Goal: Task Accomplishment & Management: Manage account settings

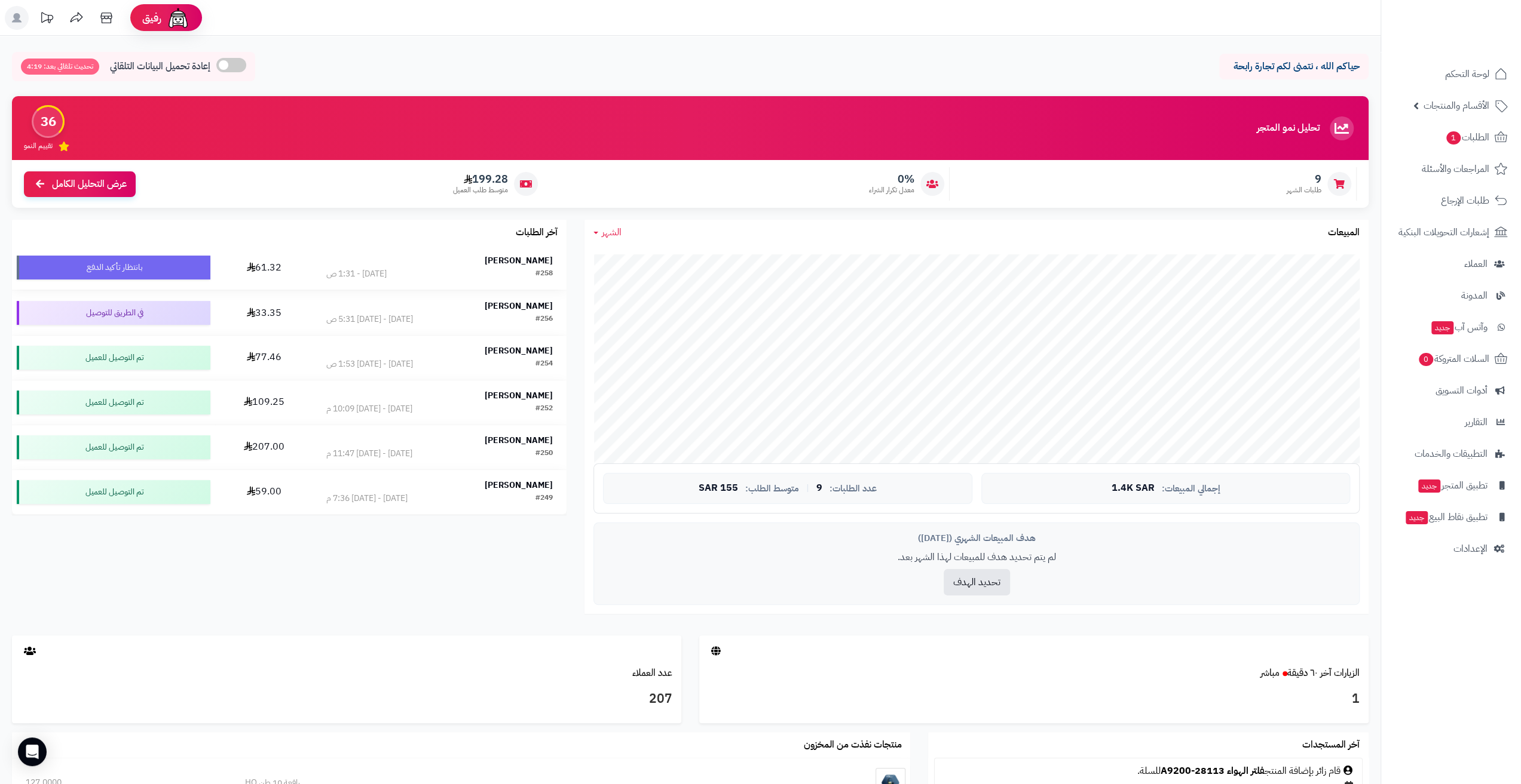
click at [469, 255] on div "[PERSON_NAME]" at bounding box center [440, 261] width 227 height 12
click at [363, 270] on div "#258 اليوم - 1:31 ص" at bounding box center [440, 274] width 227 height 12
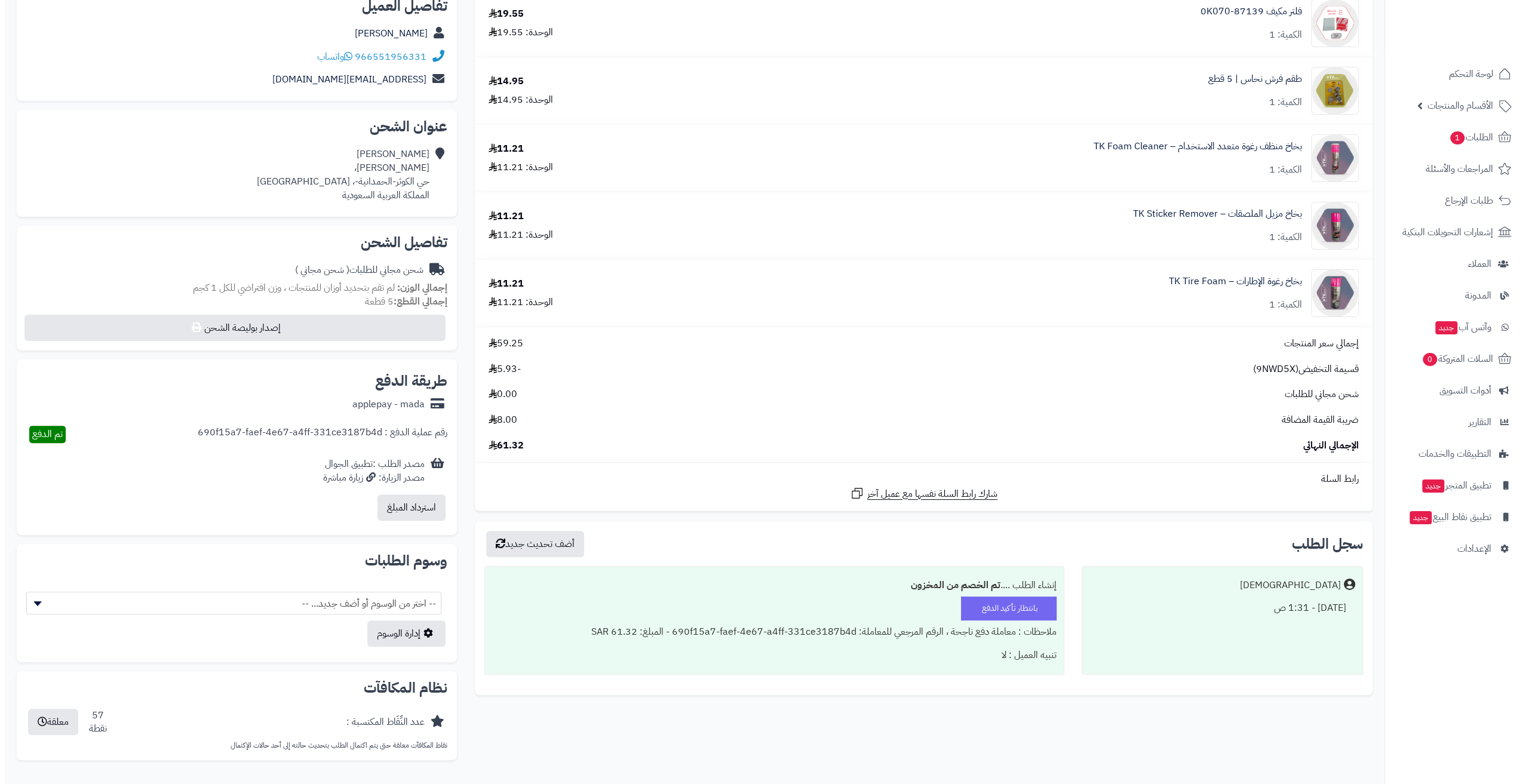
scroll to position [223, 0]
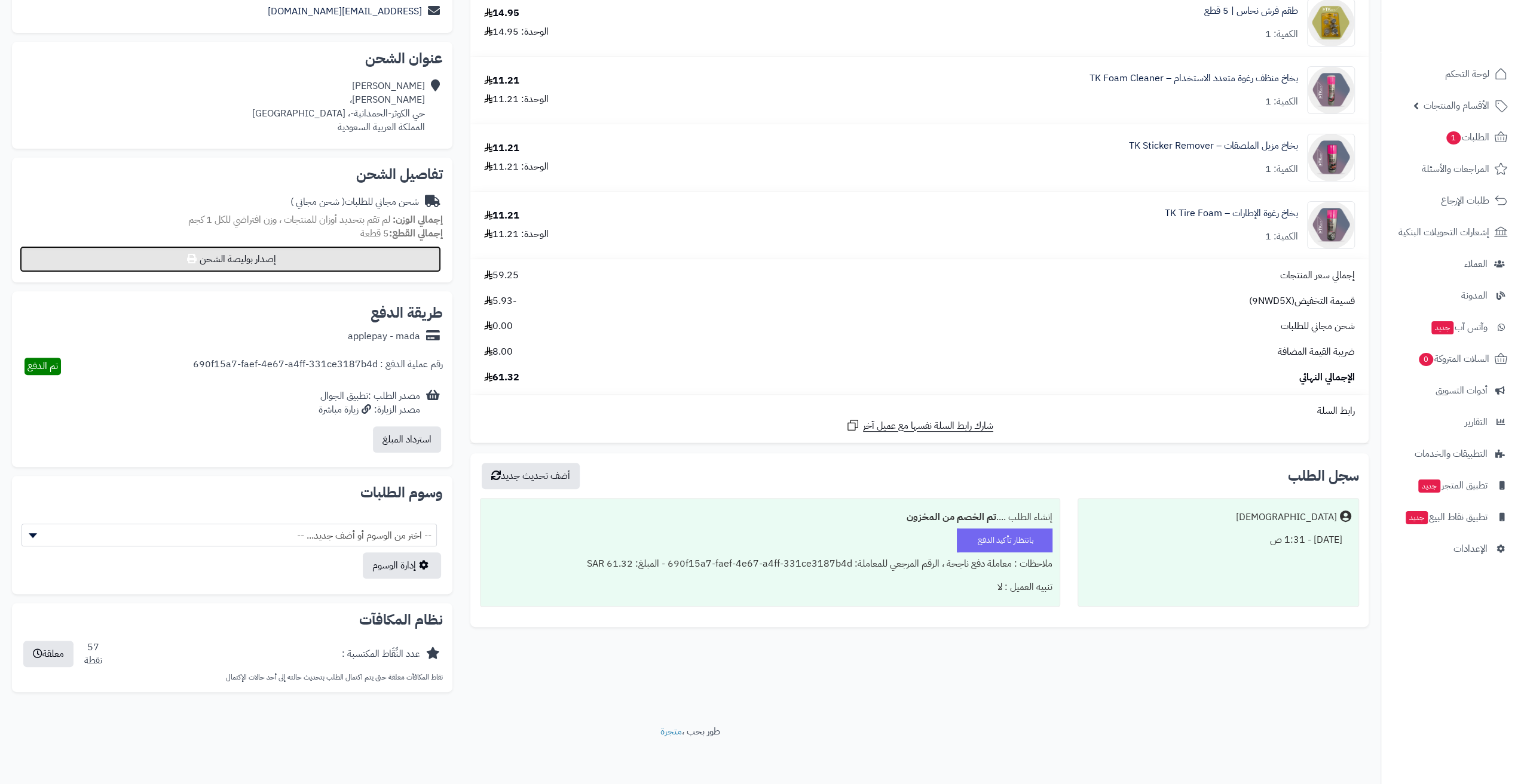
click at [327, 258] on button "إصدار بوليصة الشحن" at bounding box center [230, 260] width 422 height 27
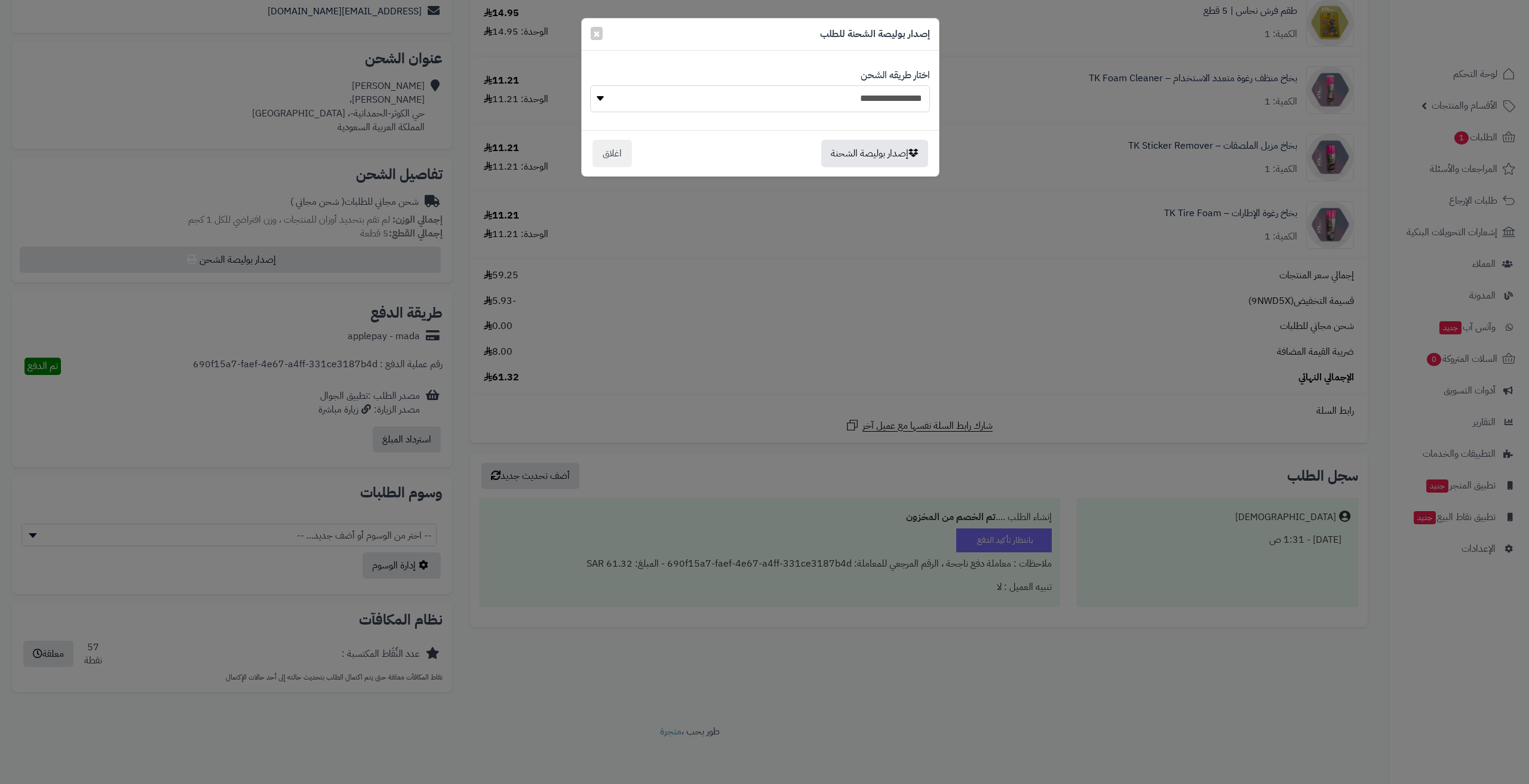
click at [744, 94] on select "**********" at bounding box center [759, 99] width 340 height 27
select select "******"
click at [590, 86] on select "**********" at bounding box center [759, 99] width 340 height 27
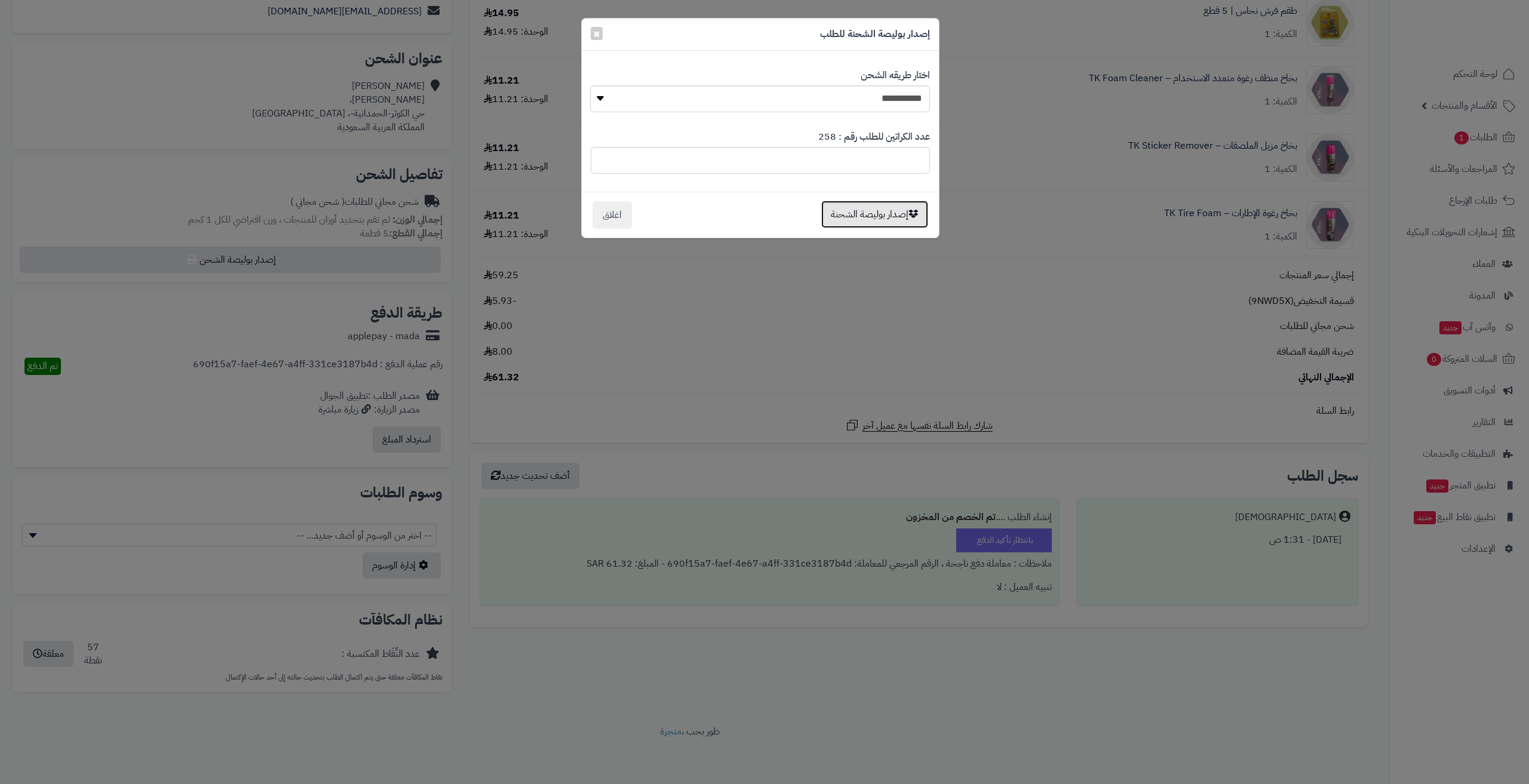
click at [873, 213] on button "إصدار بوليصة الشحنة" at bounding box center [874, 214] width 107 height 28
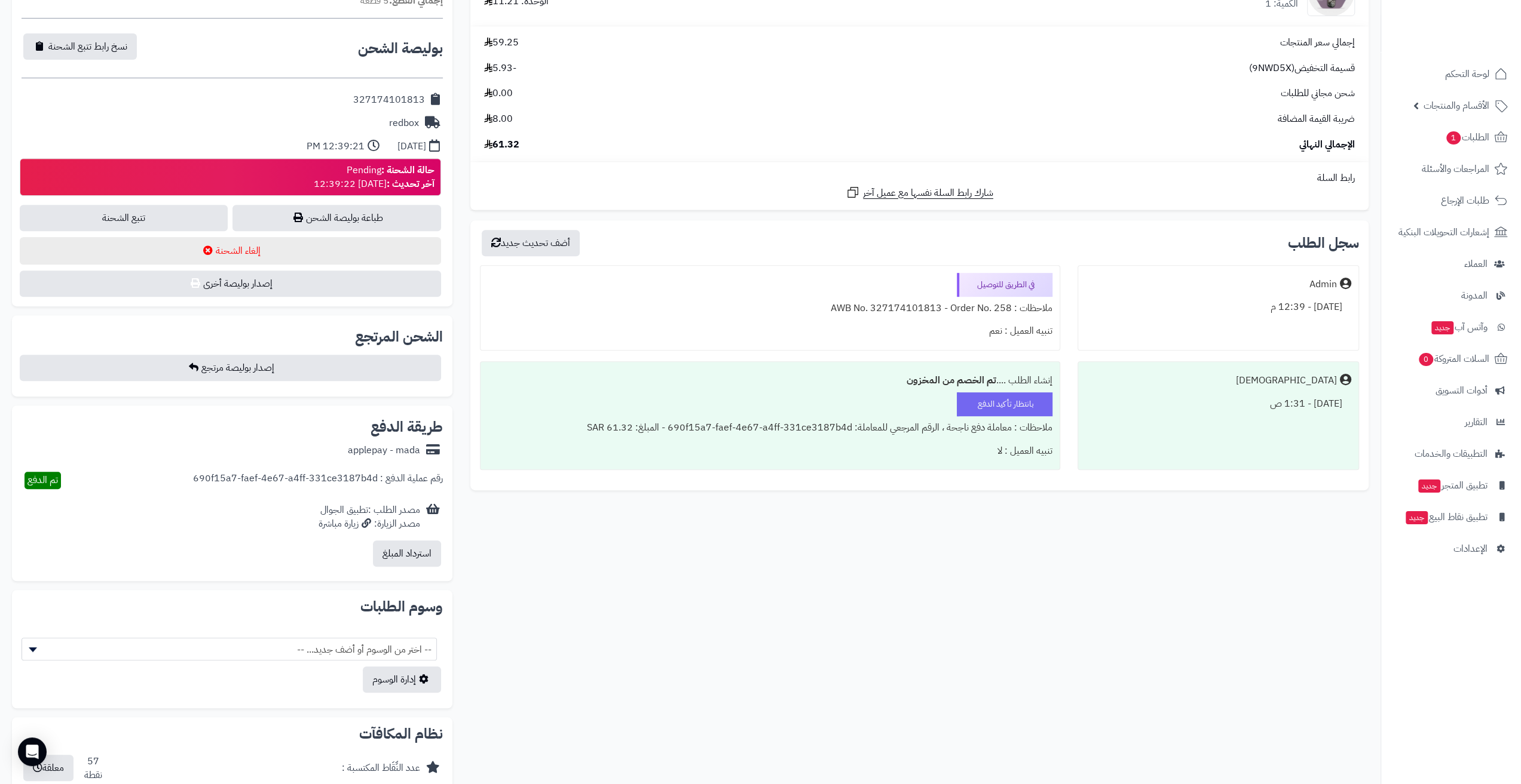
scroll to position [461, 0]
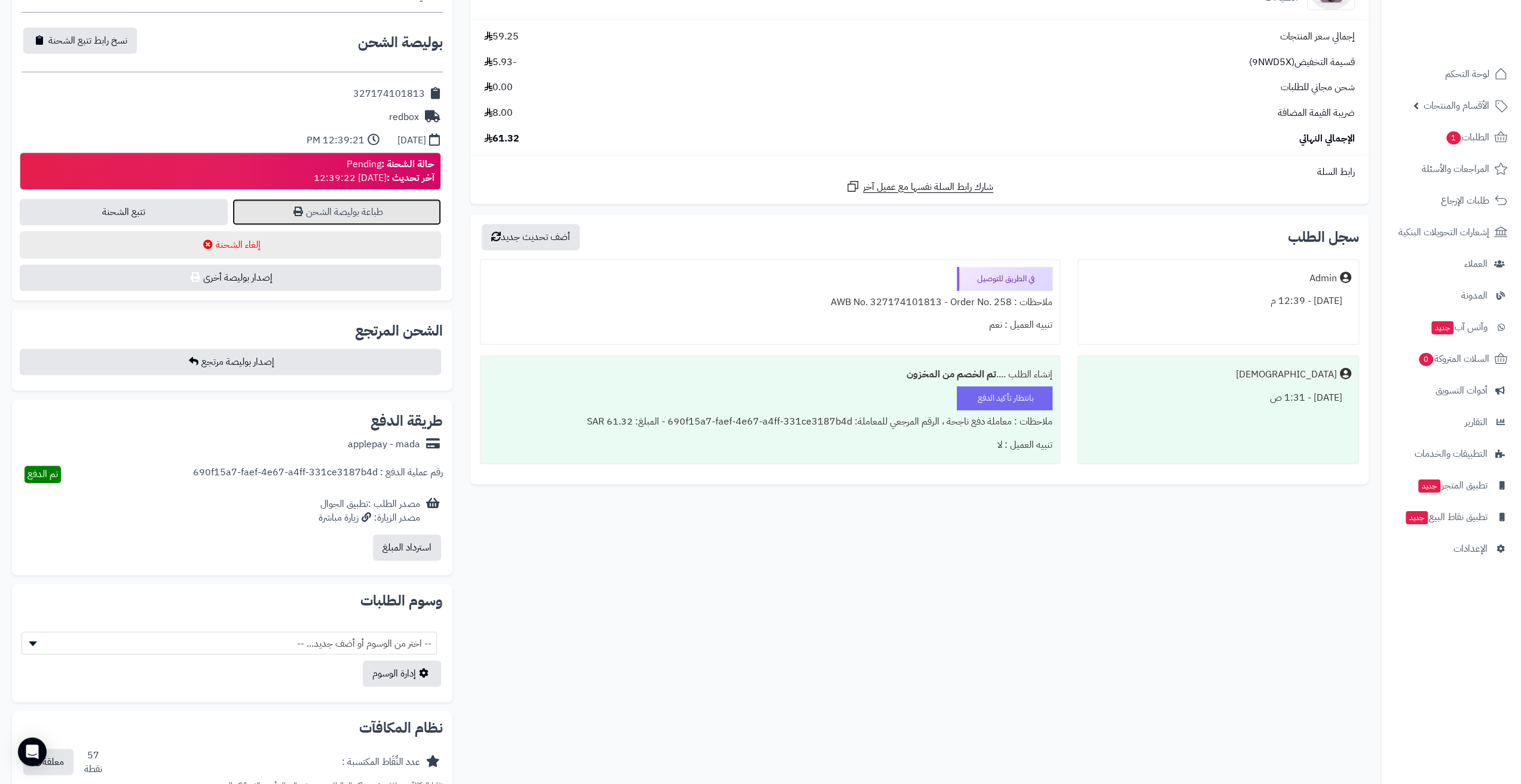
click at [300, 217] on link "طباعة بوليصة الشحن" at bounding box center [336, 212] width 207 height 27
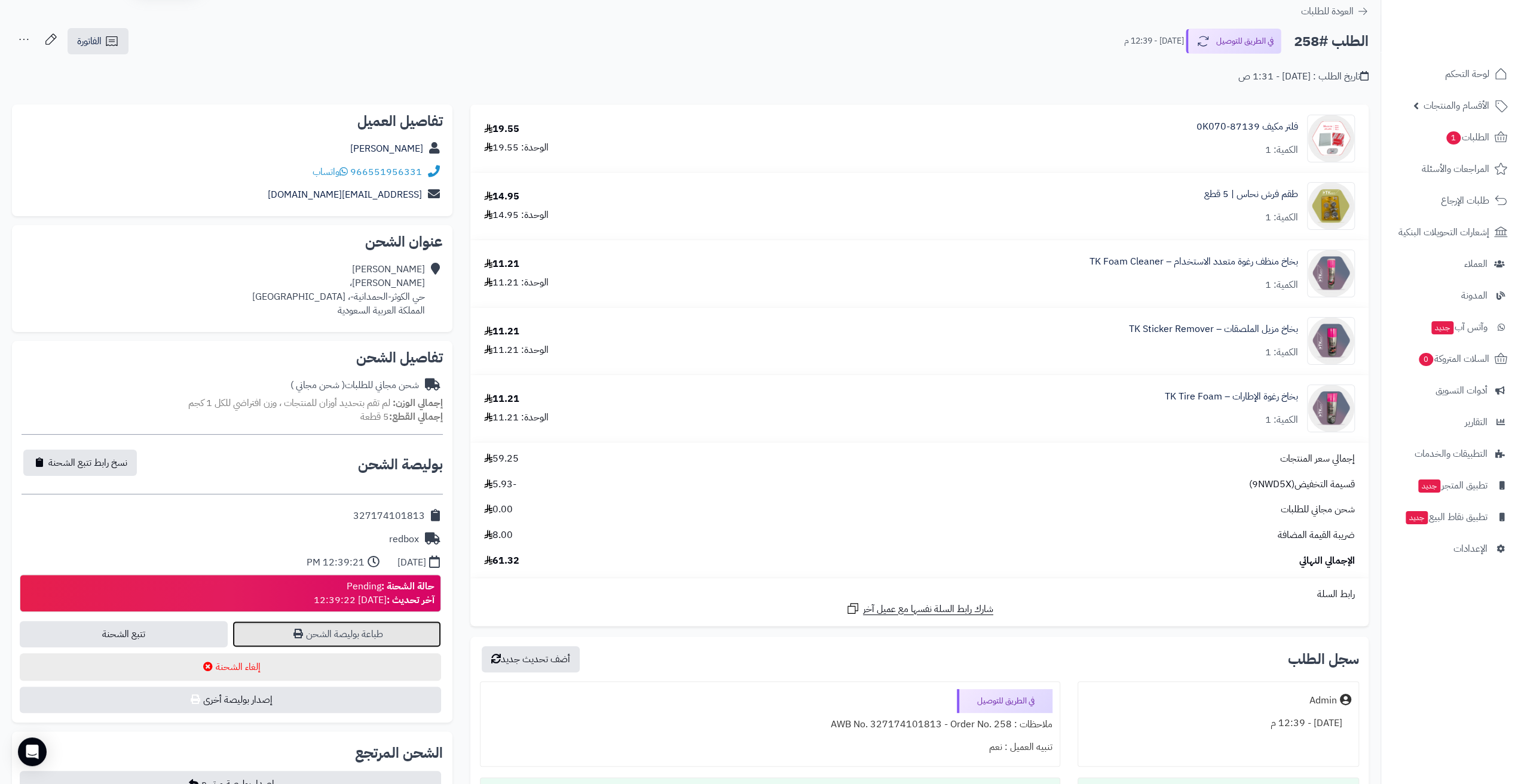
scroll to position [0, 0]
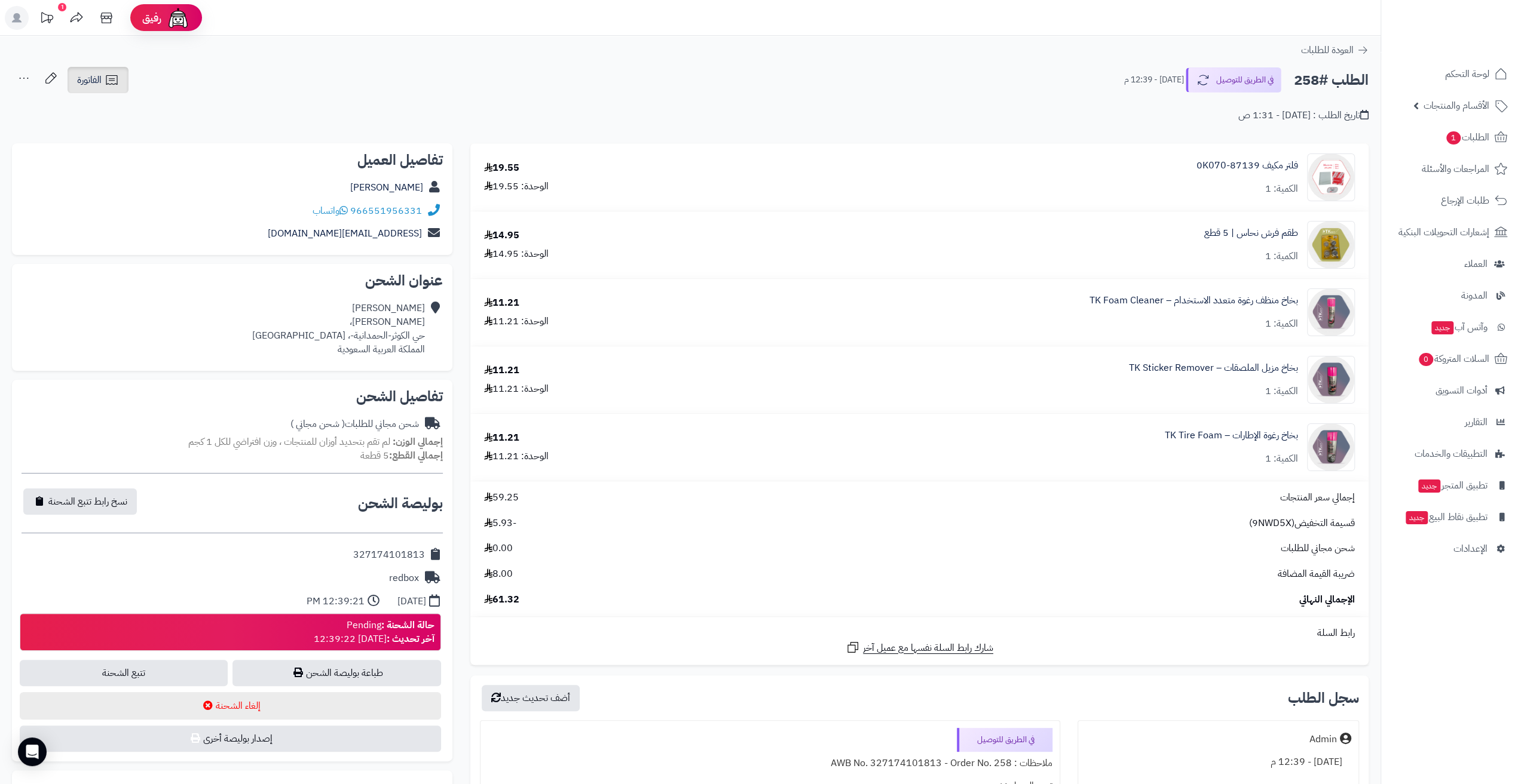
click at [116, 79] on icon at bounding box center [111, 80] width 14 height 14
click at [158, 118] on link "طباعة الفاتورة" at bounding box center [129, 110] width 128 height 27
click at [1451, 139] on span "1" at bounding box center [1453, 137] width 15 height 13
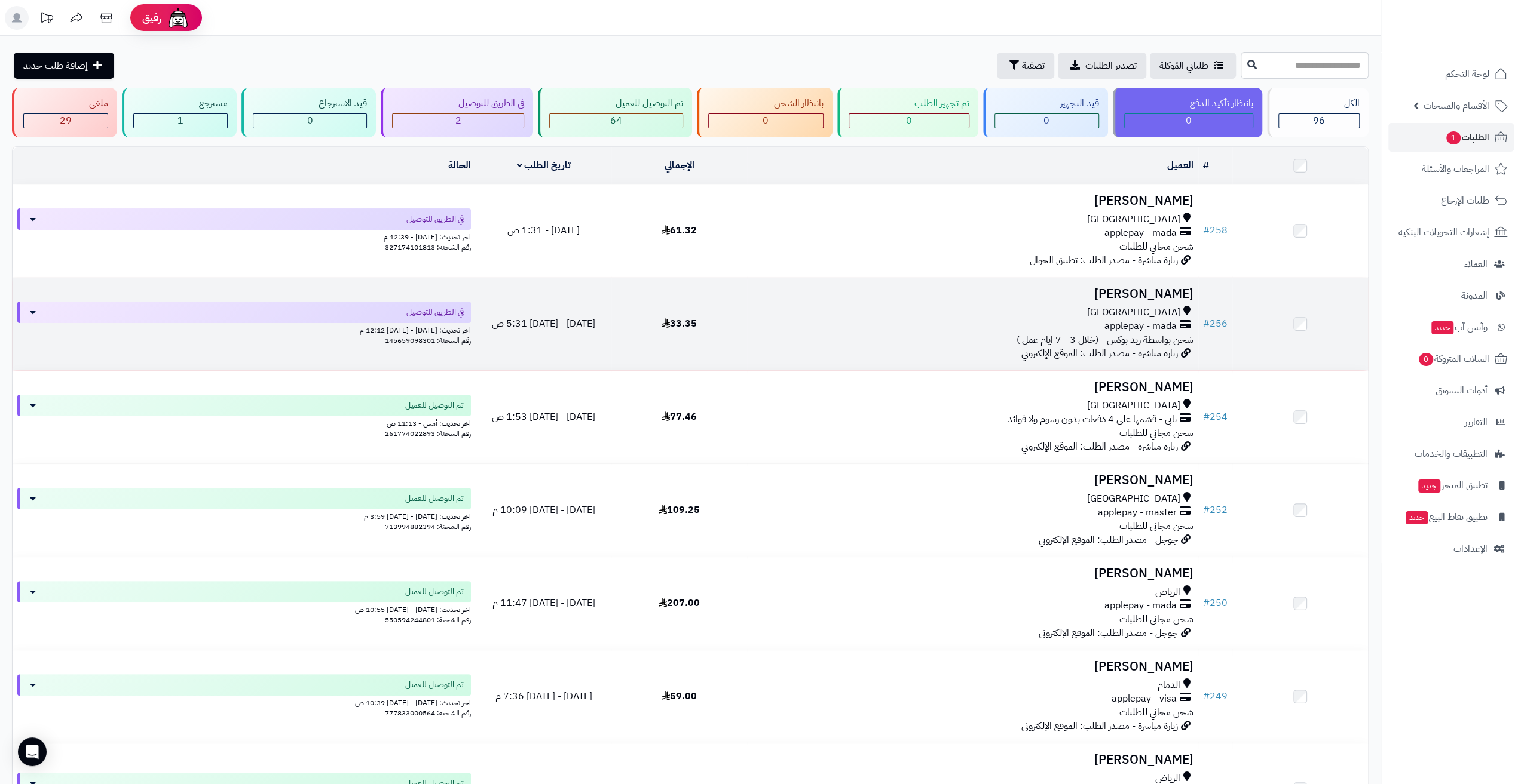
click at [883, 325] on div "applepay - mada" at bounding box center [973, 326] width 442 height 13
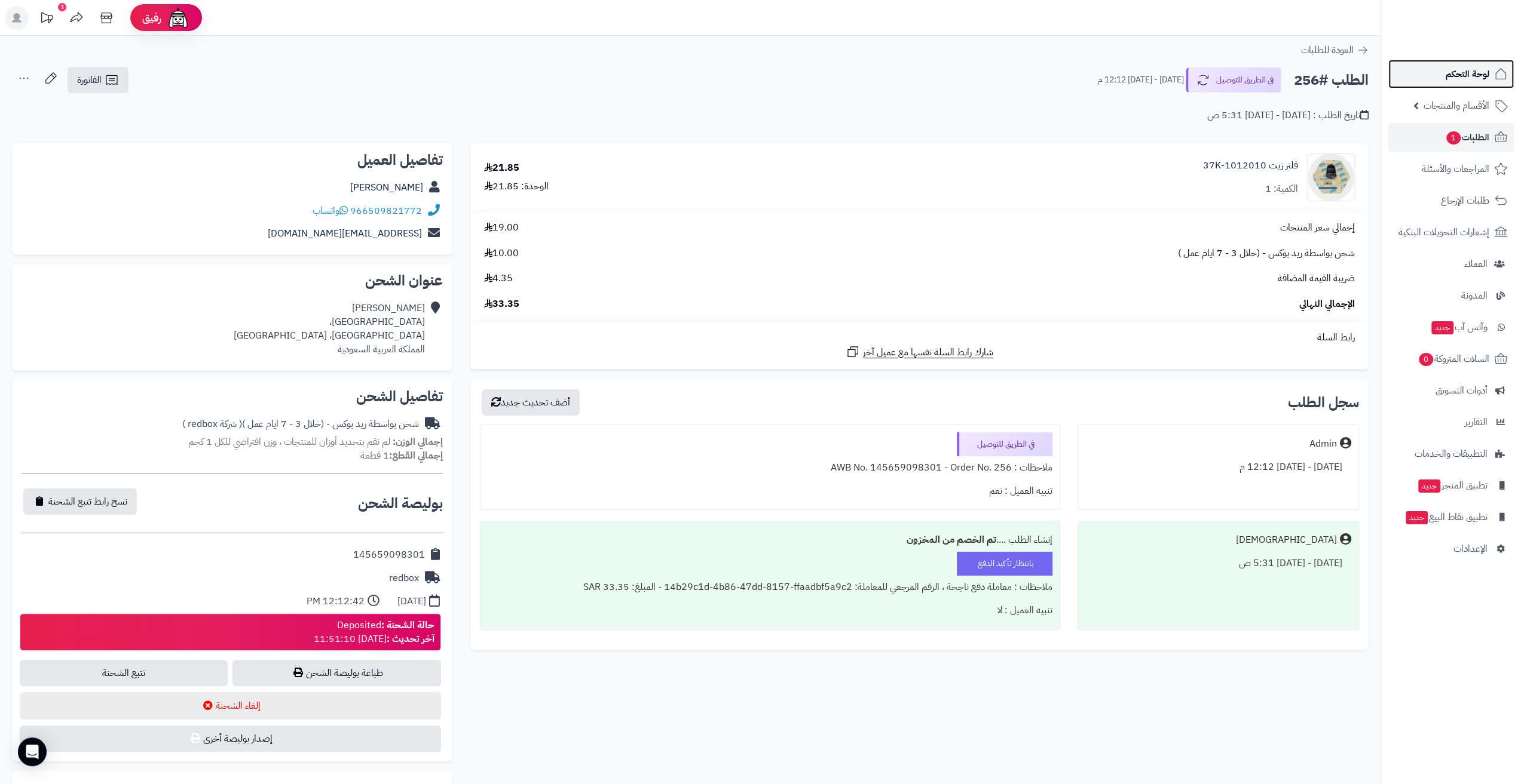
click at [1465, 72] on span "لوحة التحكم" at bounding box center [1468, 74] width 44 height 17
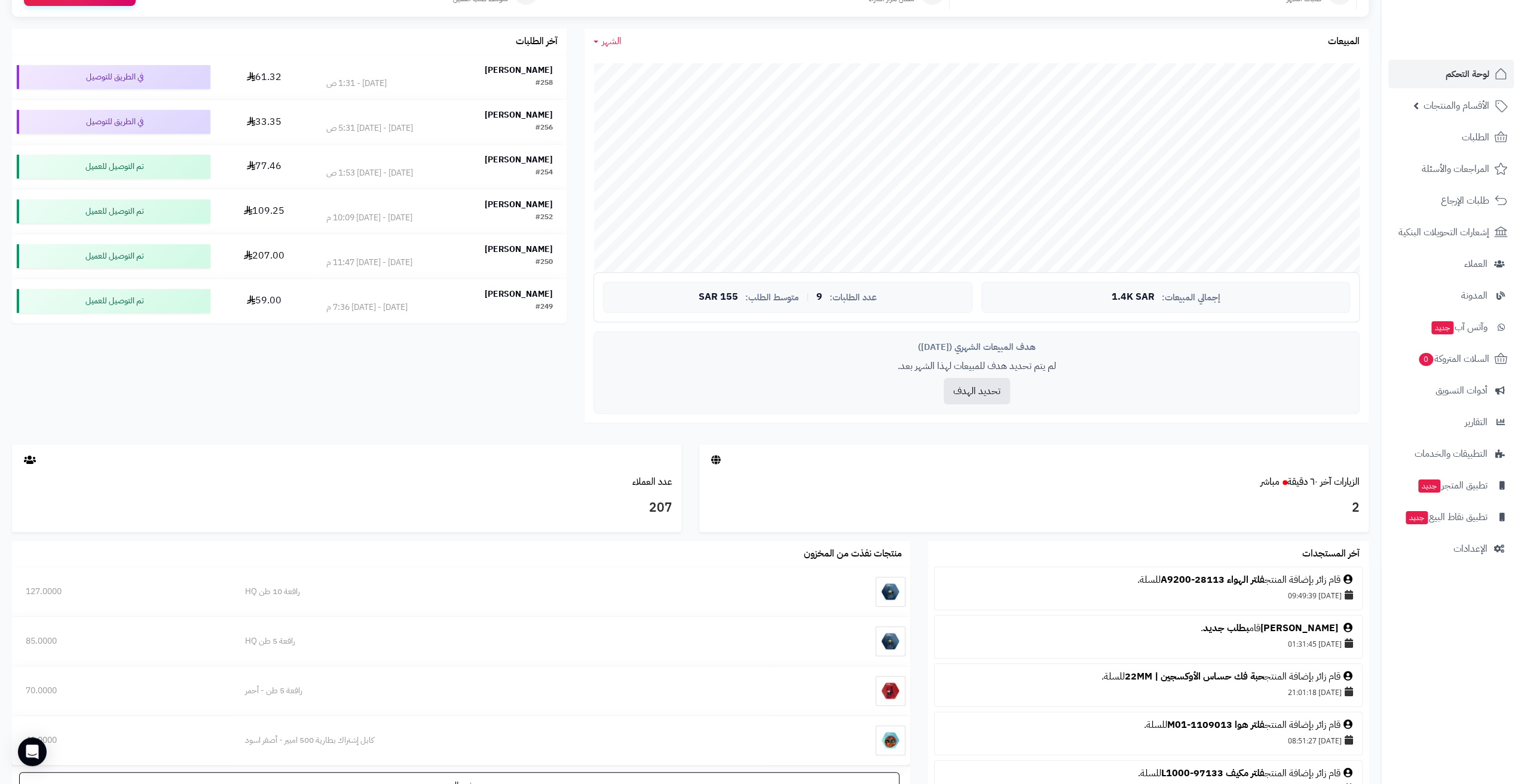
scroll to position [120, 0]
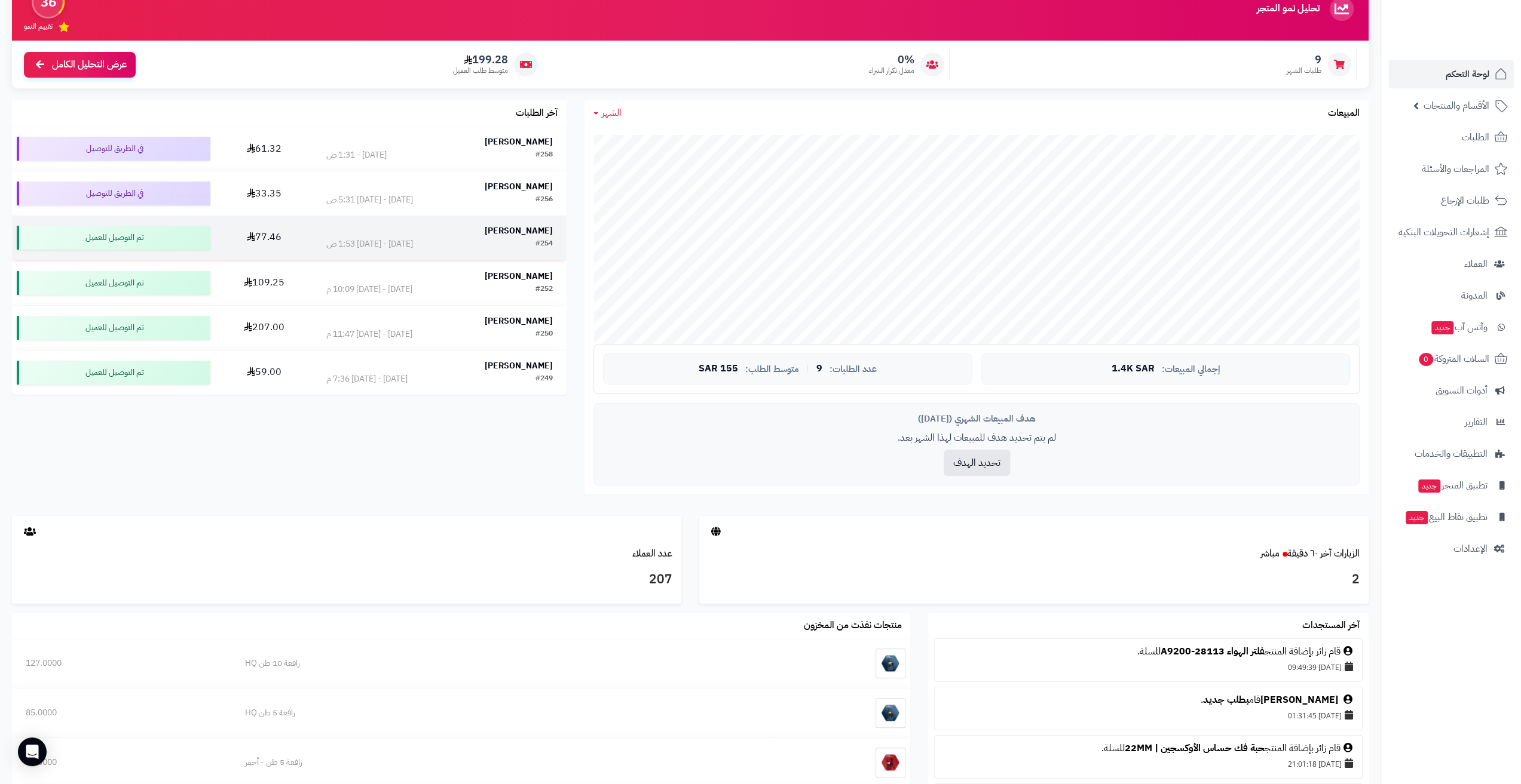
click at [454, 221] on td "[PERSON_NAME] #254 [DATE] - [DATE] 1:53 ص" at bounding box center [439, 238] width 254 height 44
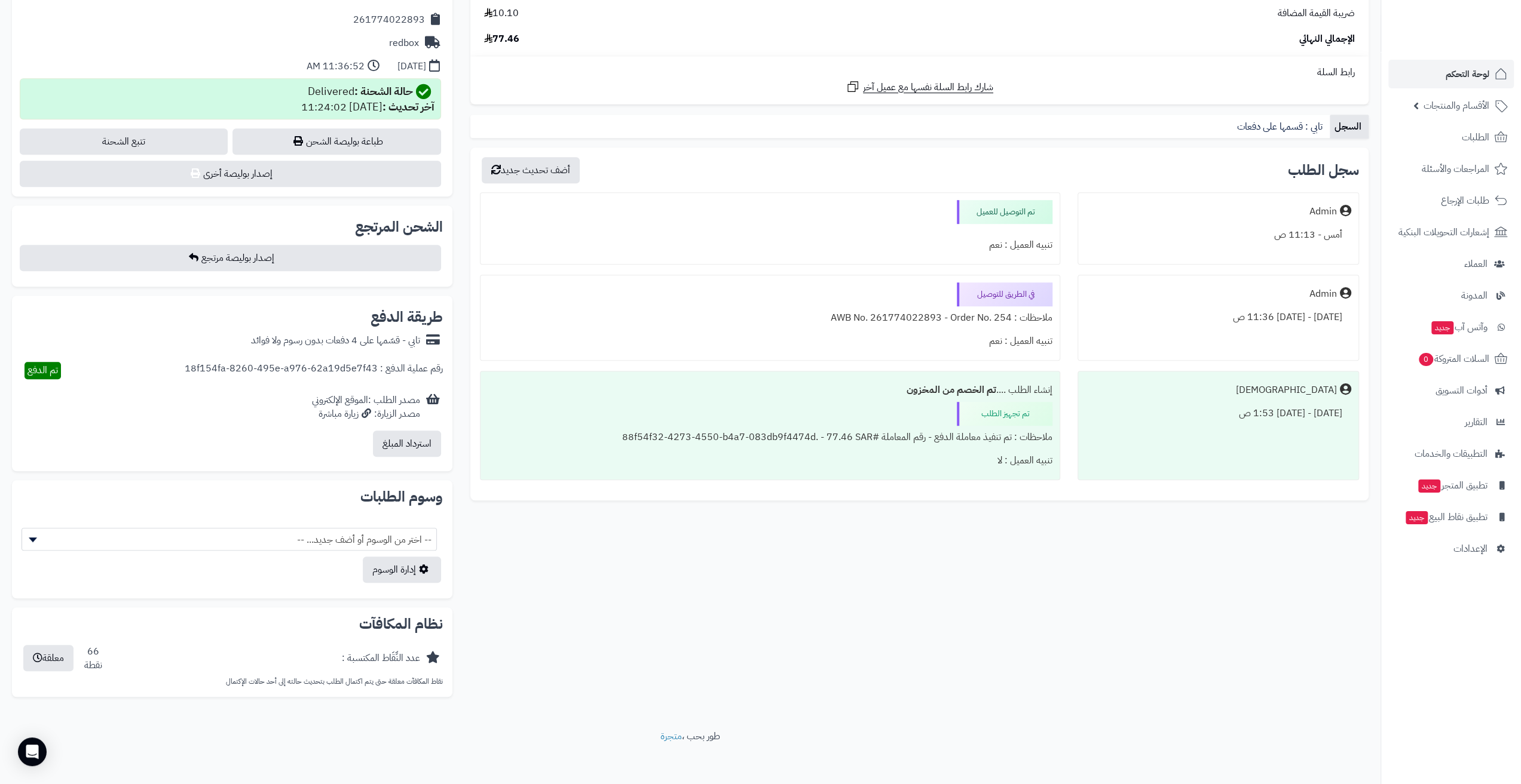
scroll to position [539, 0]
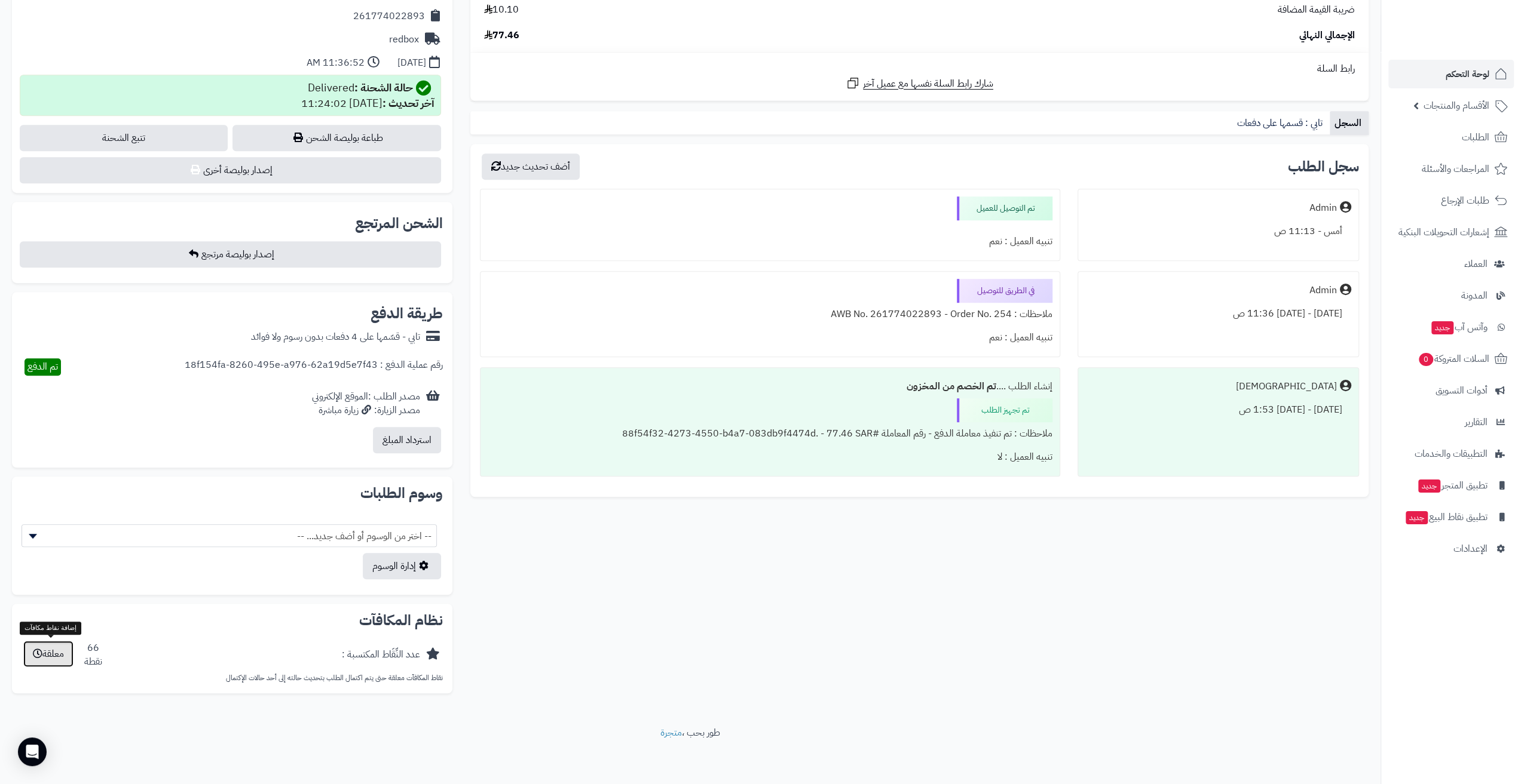
click at [33, 649] on icon at bounding box center [38, 654] width 10 height 10
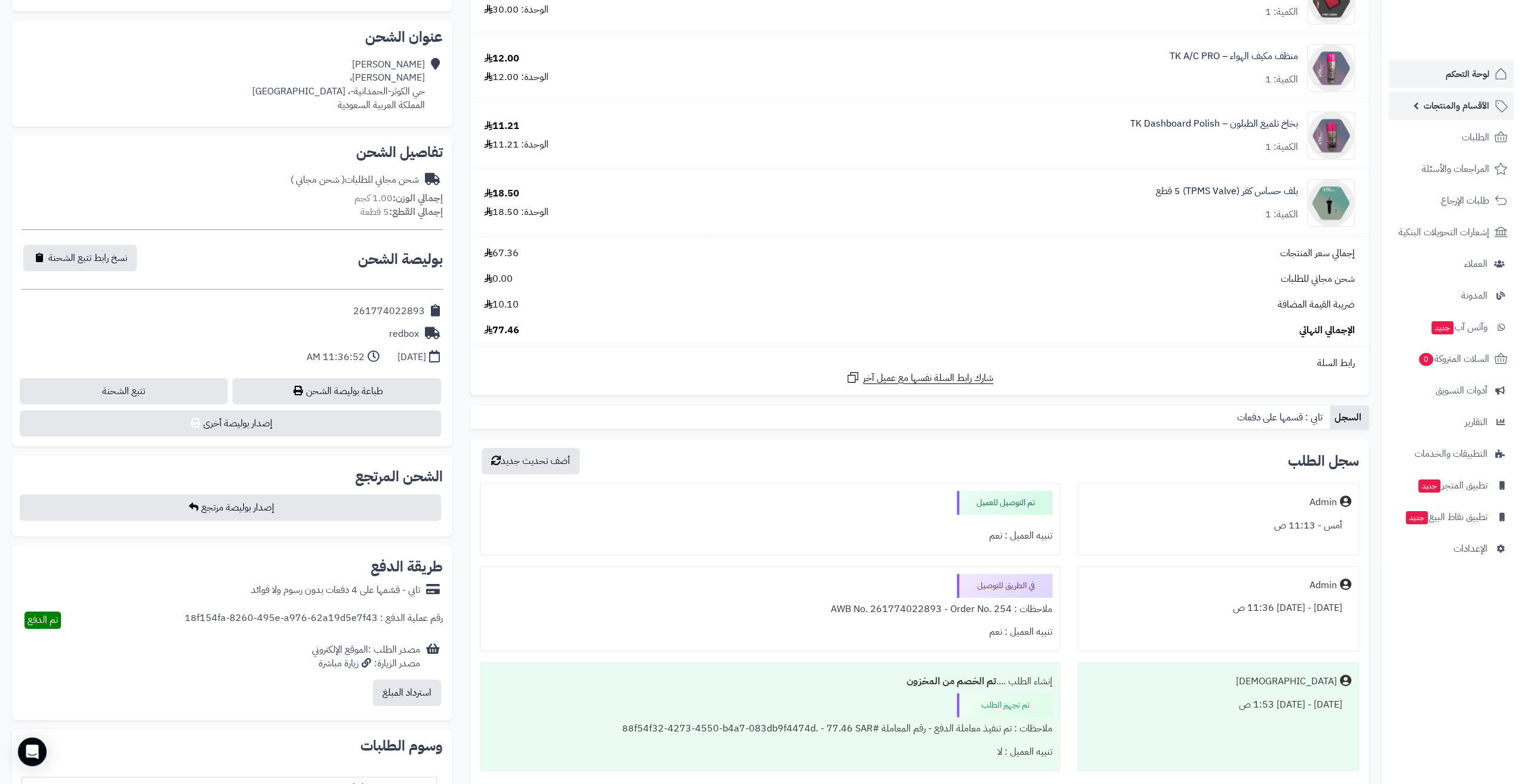
scroll to position [216, 0]
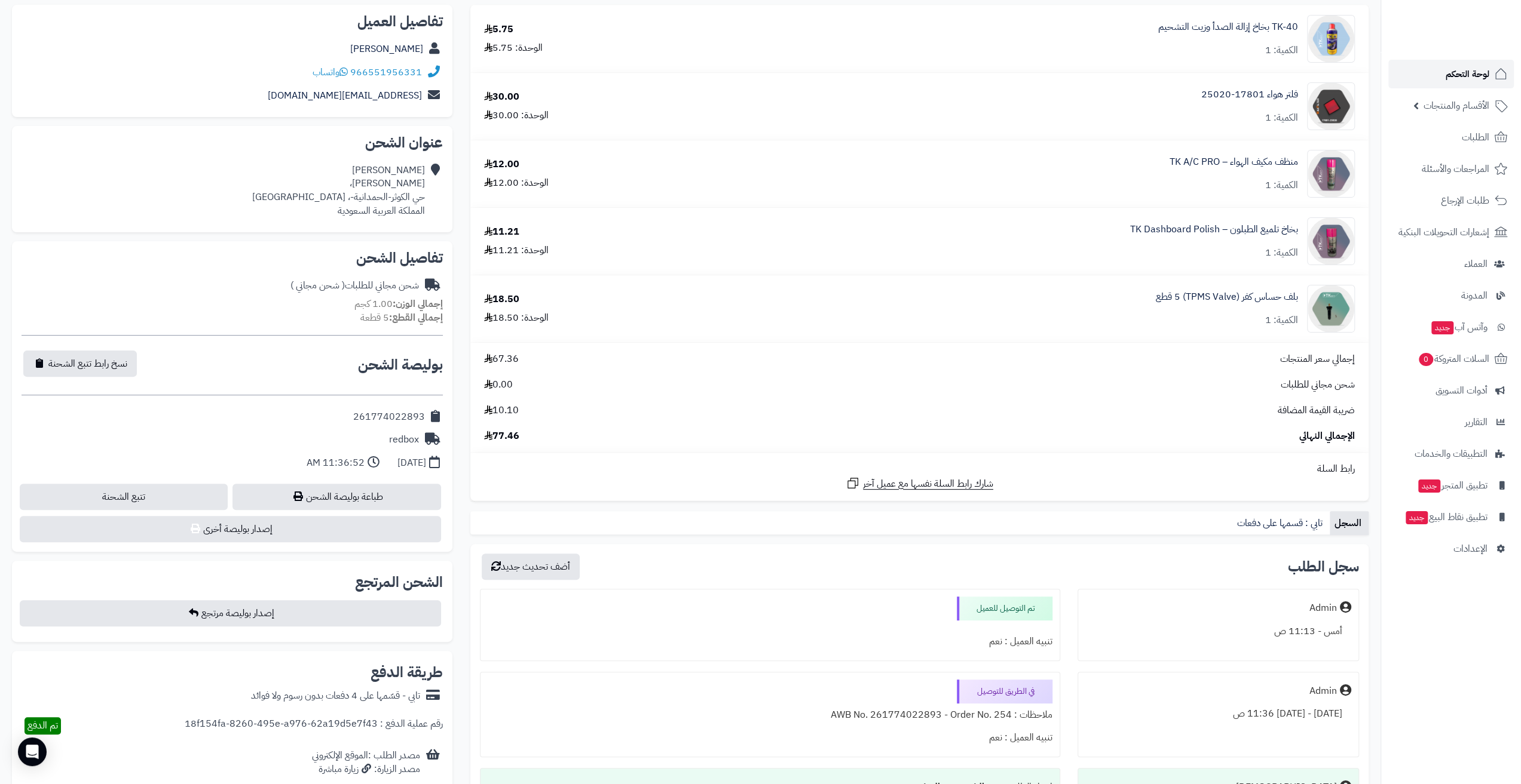
click at [1441, 68] on link "لوحة التحكم" at bounding box center [1451, 74] width 126 height 29
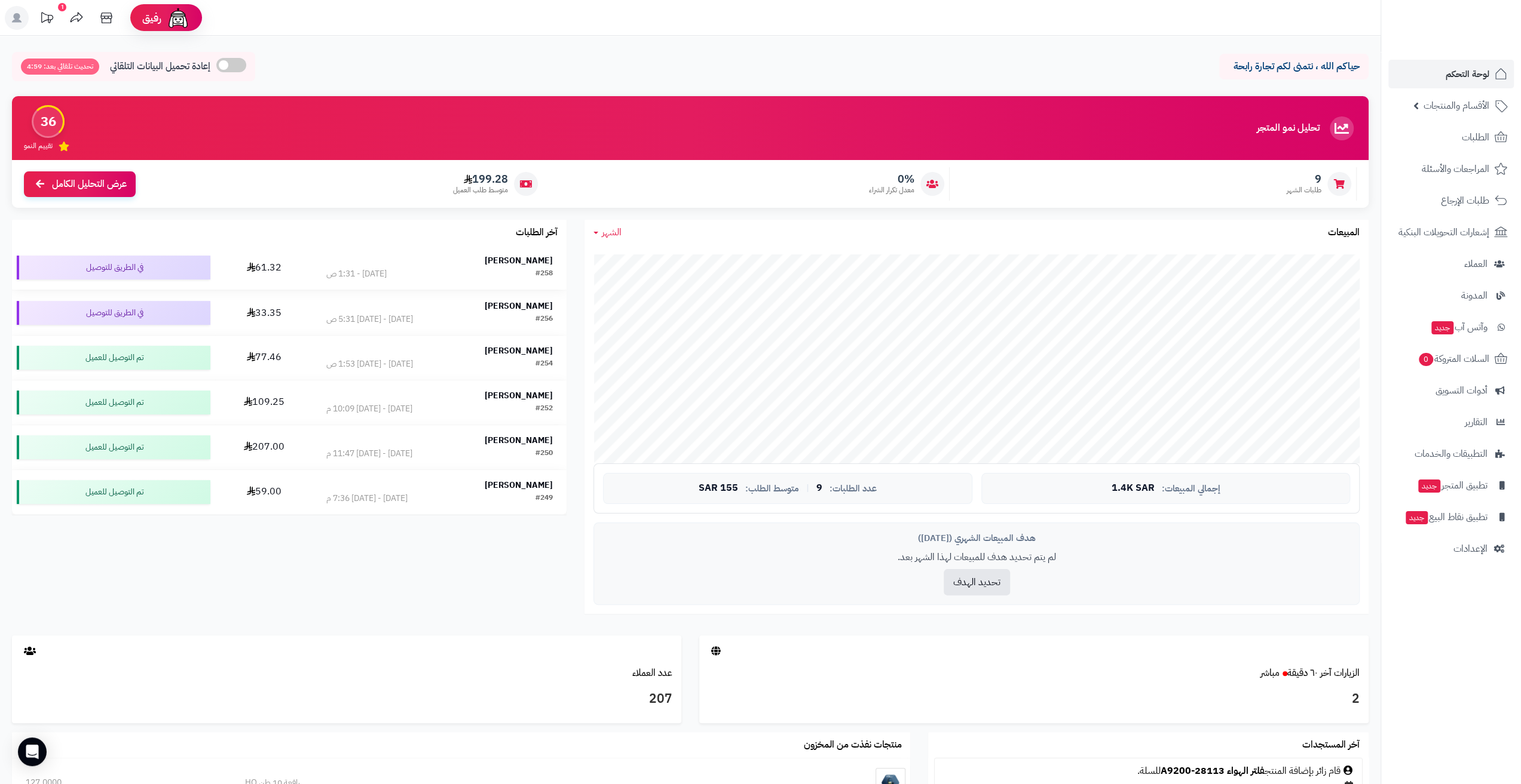
click at [427, 264] on div "[PERSON_NAME]" at bounding box center [440, 261] width 227 height 12
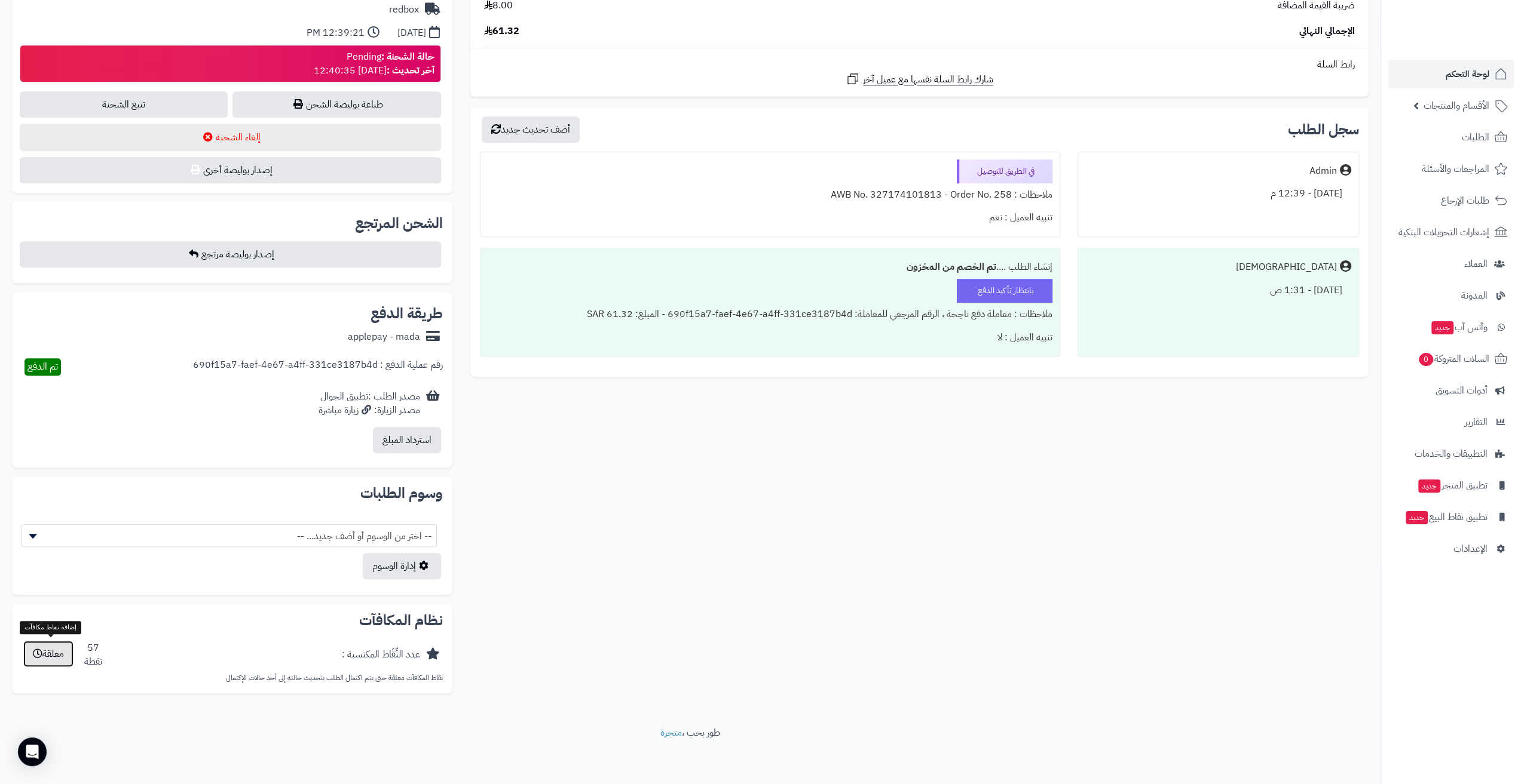
click at [47, 662] on button "معلقة" at bounding box center [48, 655] width 50 height 27
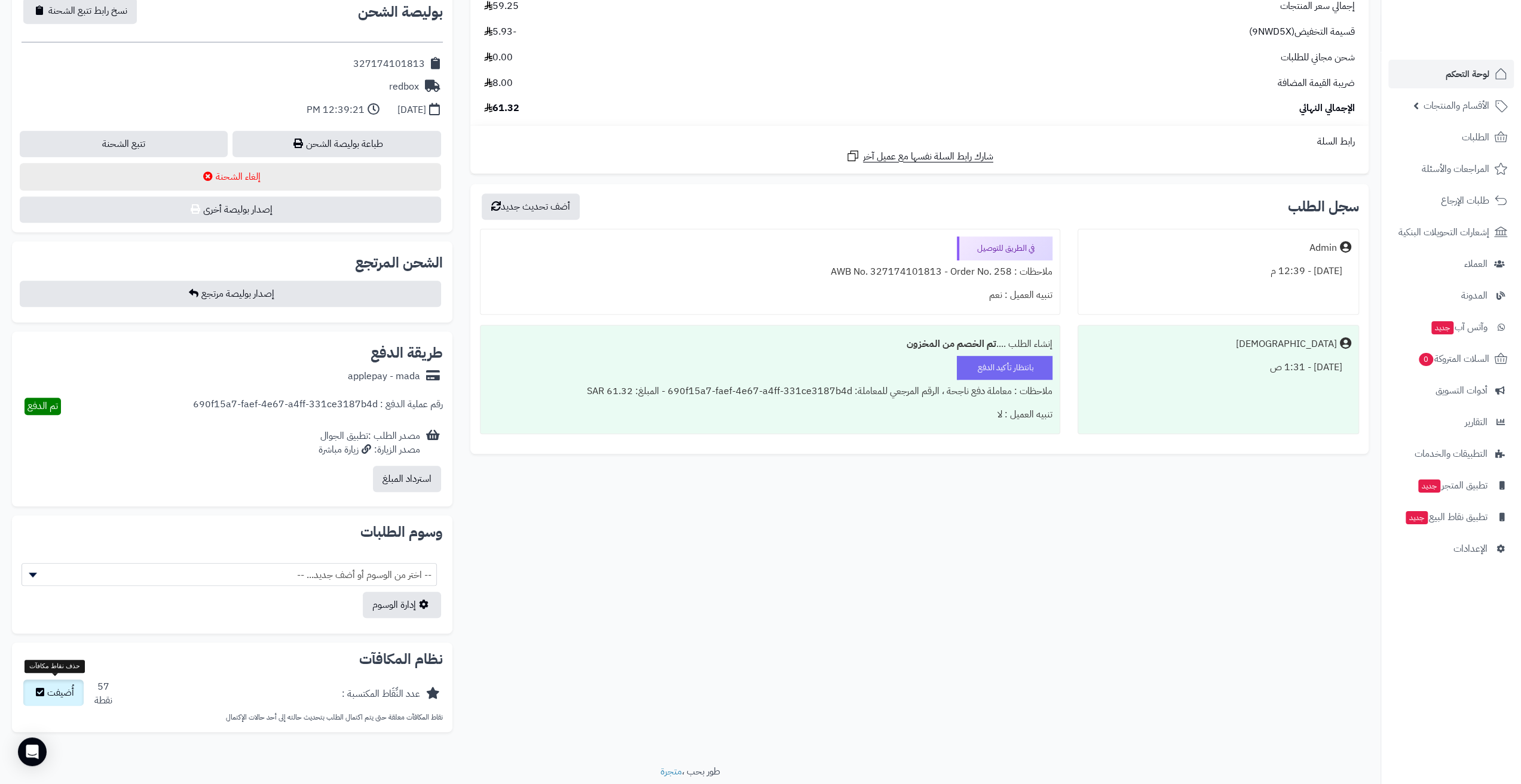
scroll to position [607, 0]
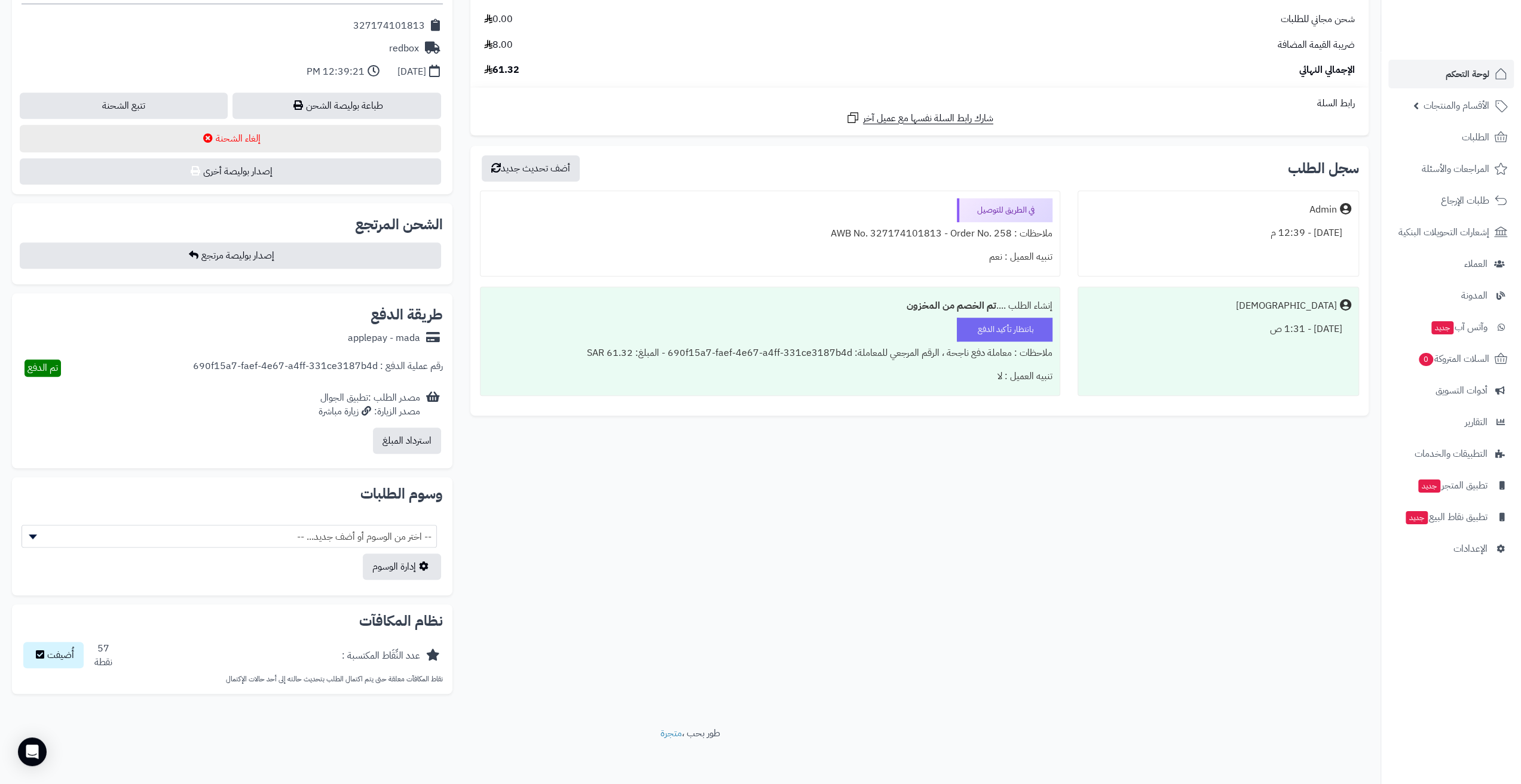
click at [317, 529] on span "-- اختر من الوسوم أو أضف جديد... --" at bounding box center [228, 537] width 414 height 23
click at [317, 530] on span "-- اختر من الوسوم أو أضف جديد... --" at bounding box center [228, 537] width 414 height 23
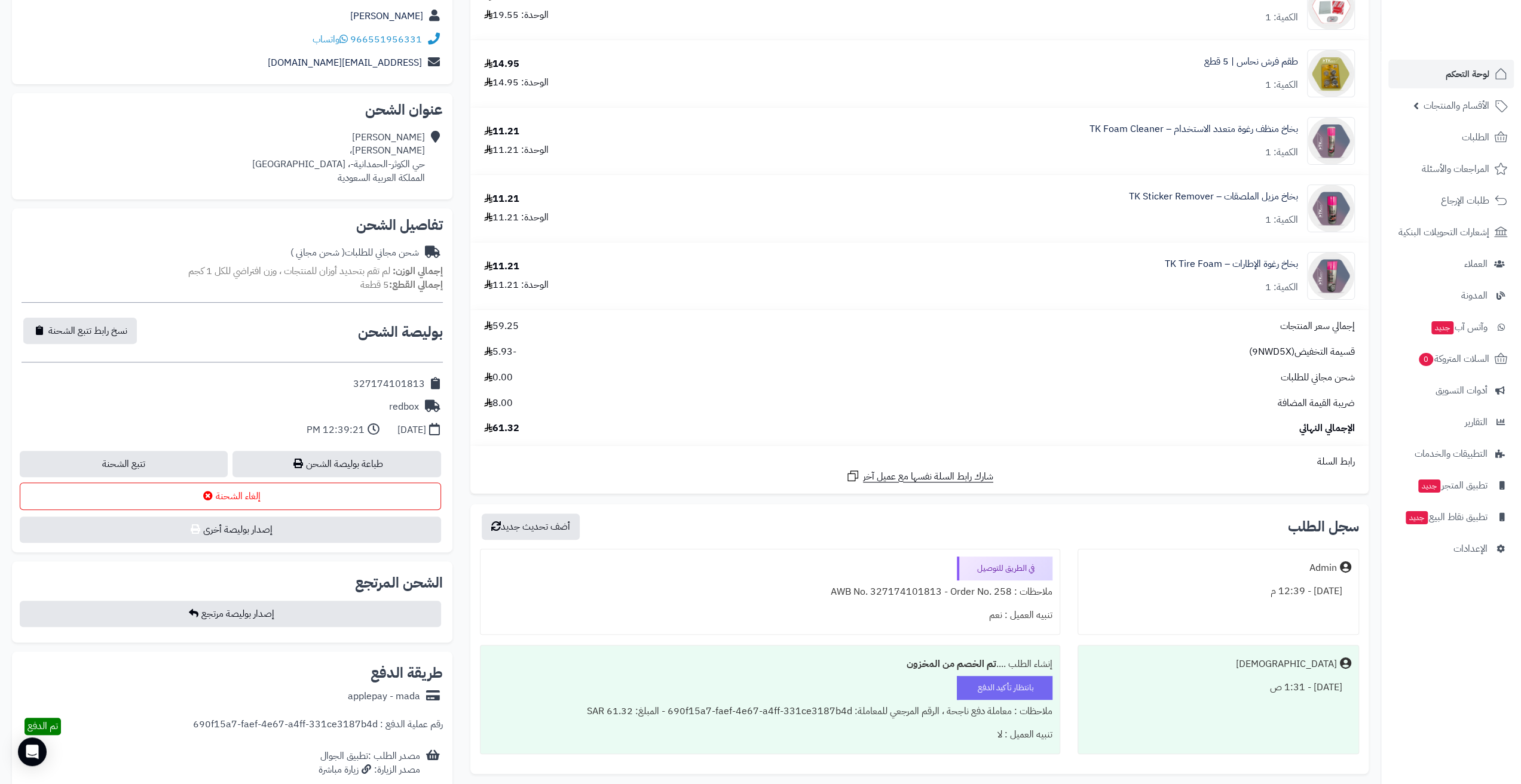
scroll to position [10, 0]
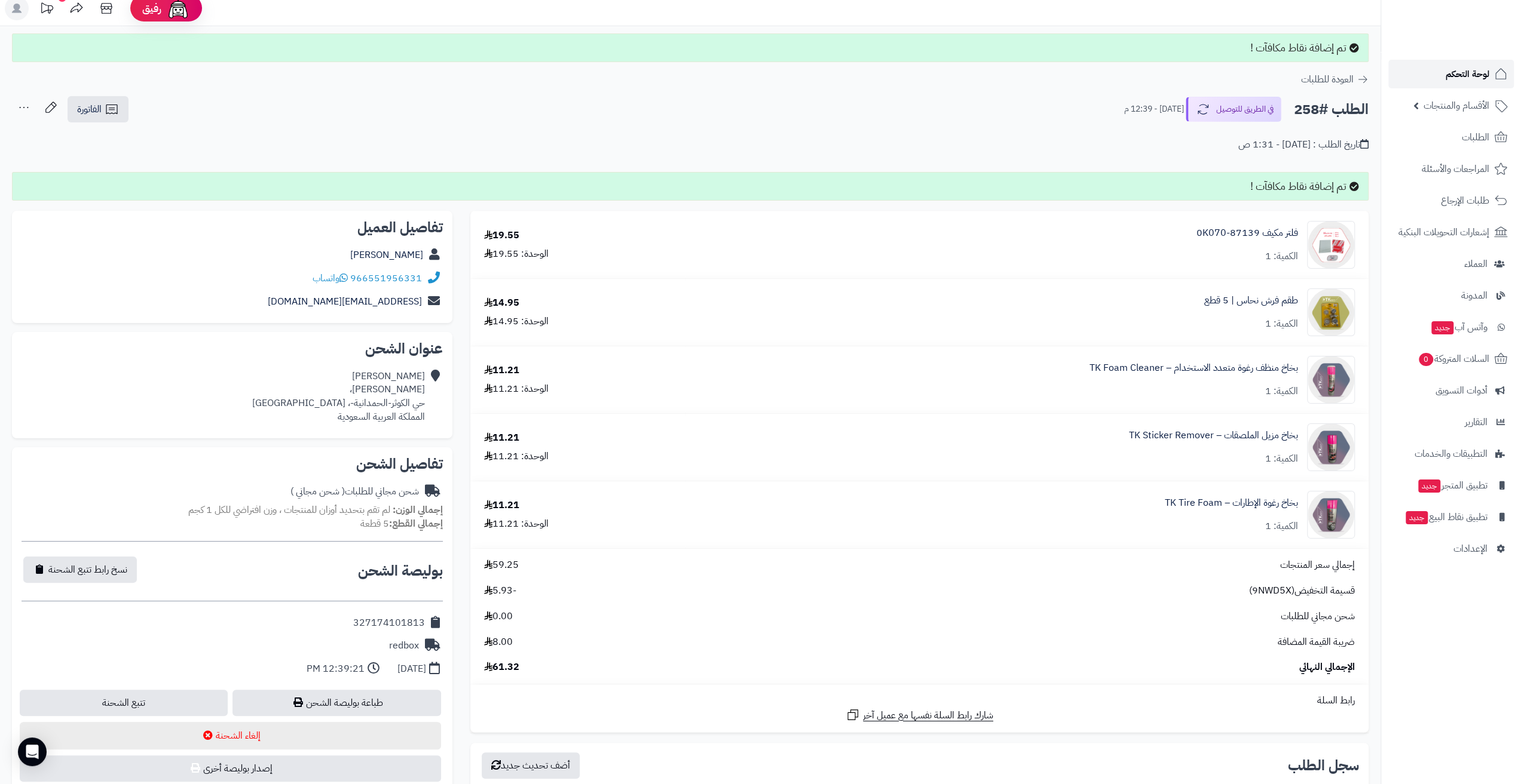
click at [1461, 74] on span "لوحة التحكم" at bounding box center [1468, 74] width 44 height 17
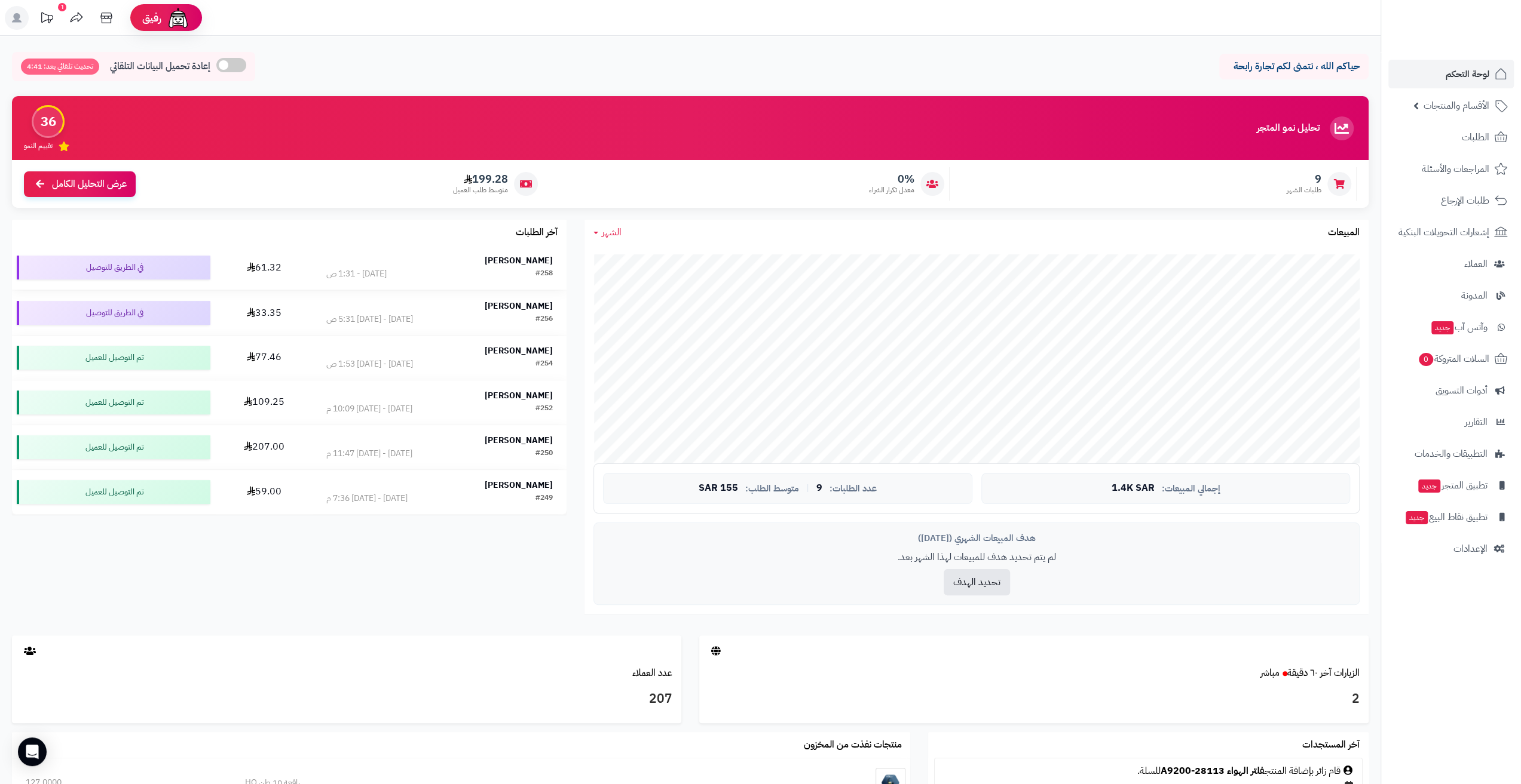
click at [417, 261] on div "[PERSON_NAME]" at bounding box center [440, 261] width 227 height 12
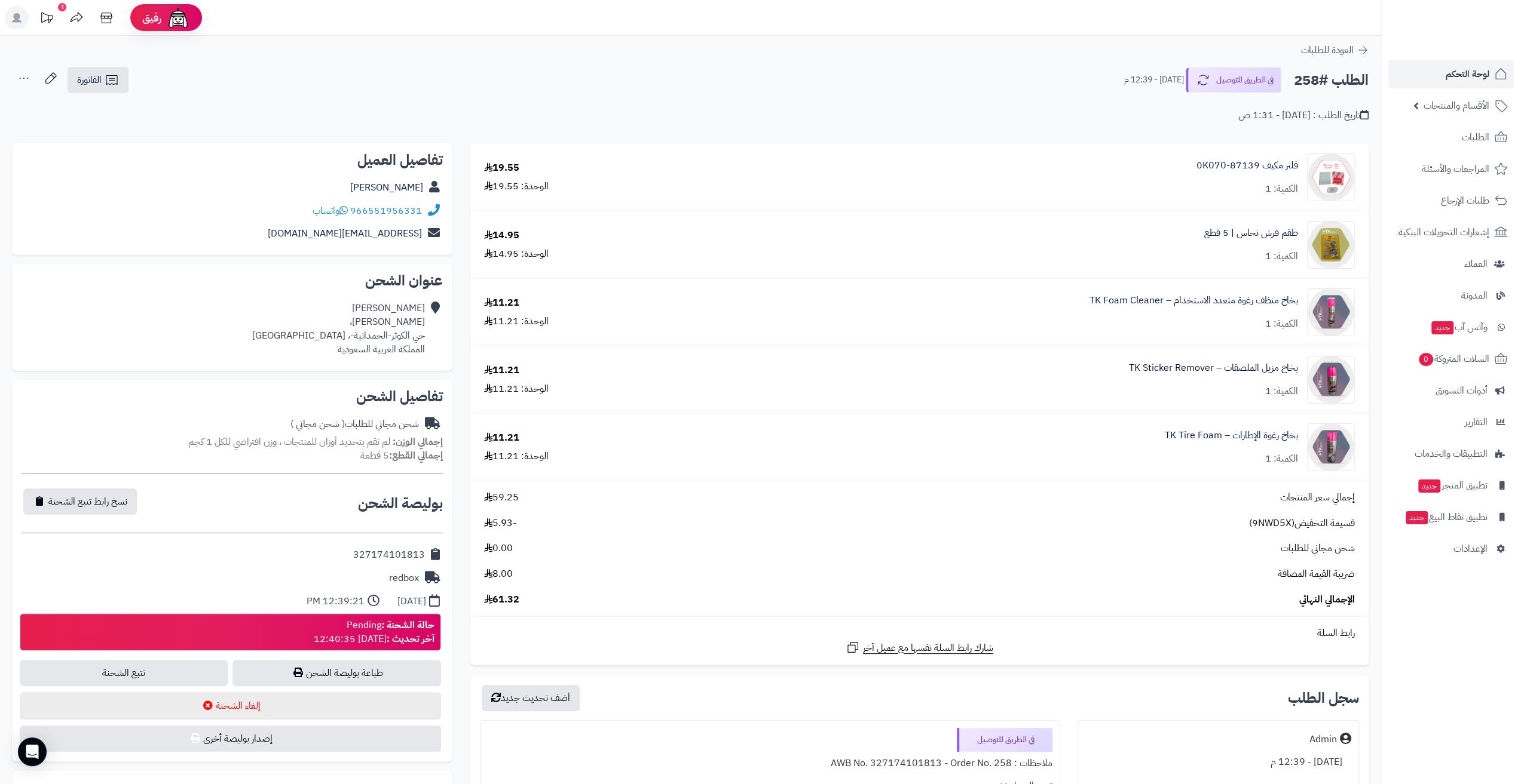
click at [47, 15] on icon at bounding box center [47, 17] width 12 height 10
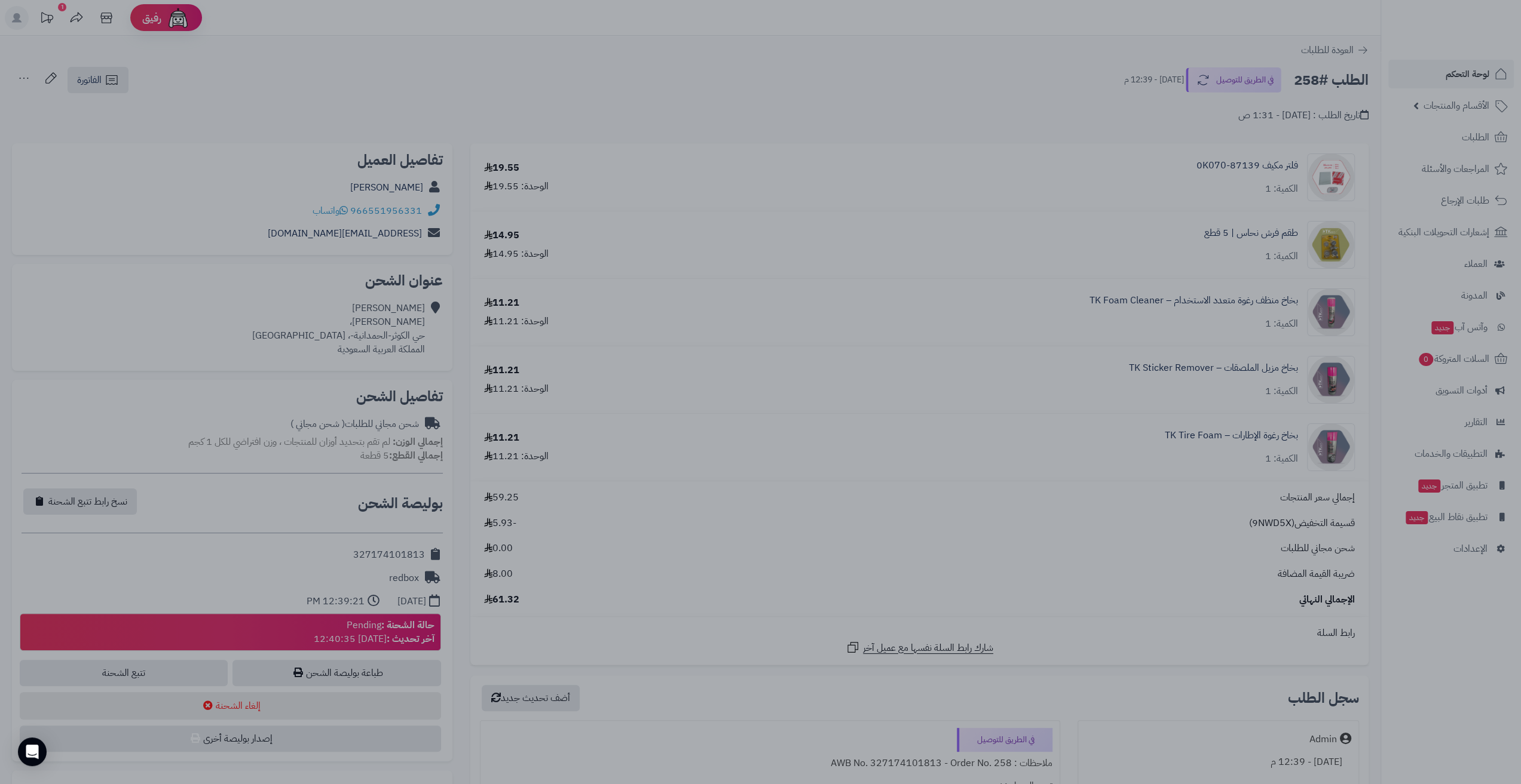
click at [1089, 147] on div at bounding box center [760, 392] width 1521 height 784
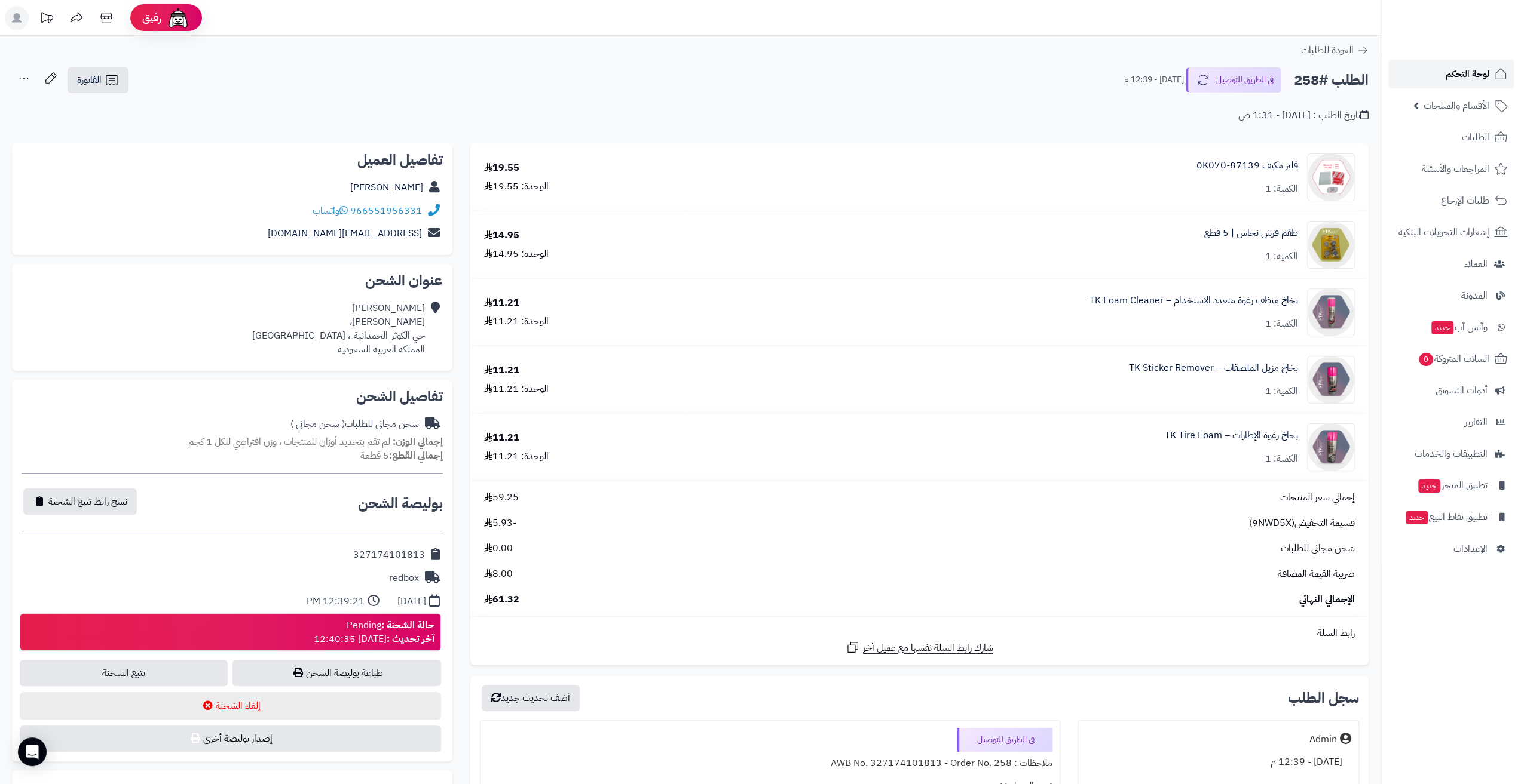
click at [1455, 75] on span "لوحة التحكم" at bounding box center [1468, 74] width 44 height 17
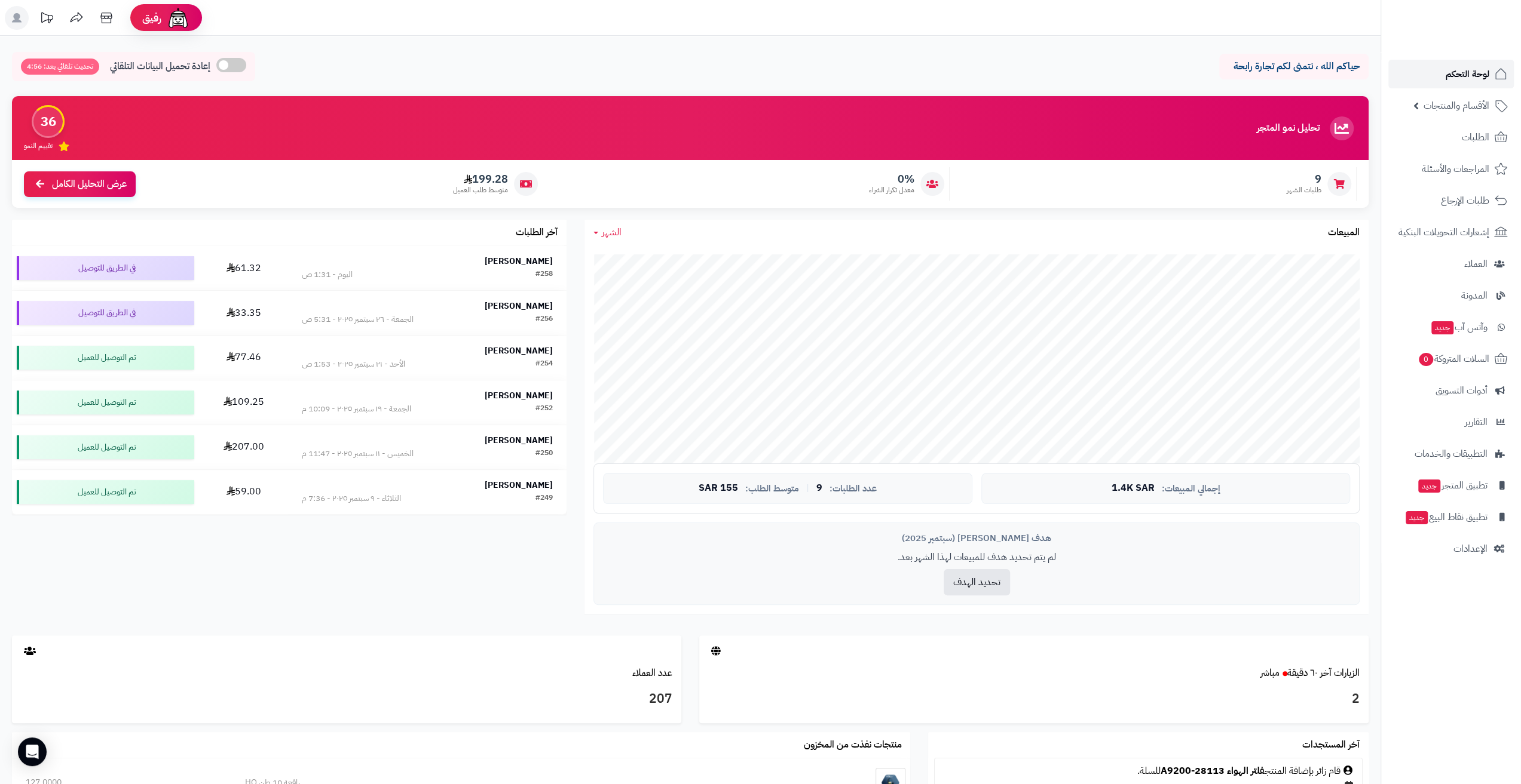
click at [1462, 76] on span "لوحة التحكم" at bounding box center [1468, 74] width 44 height 17
click at [444, 254] on td "محمد السيد #258 اليوم - 1:31 ص" at bounding box center [427, 267] width 279 height 44
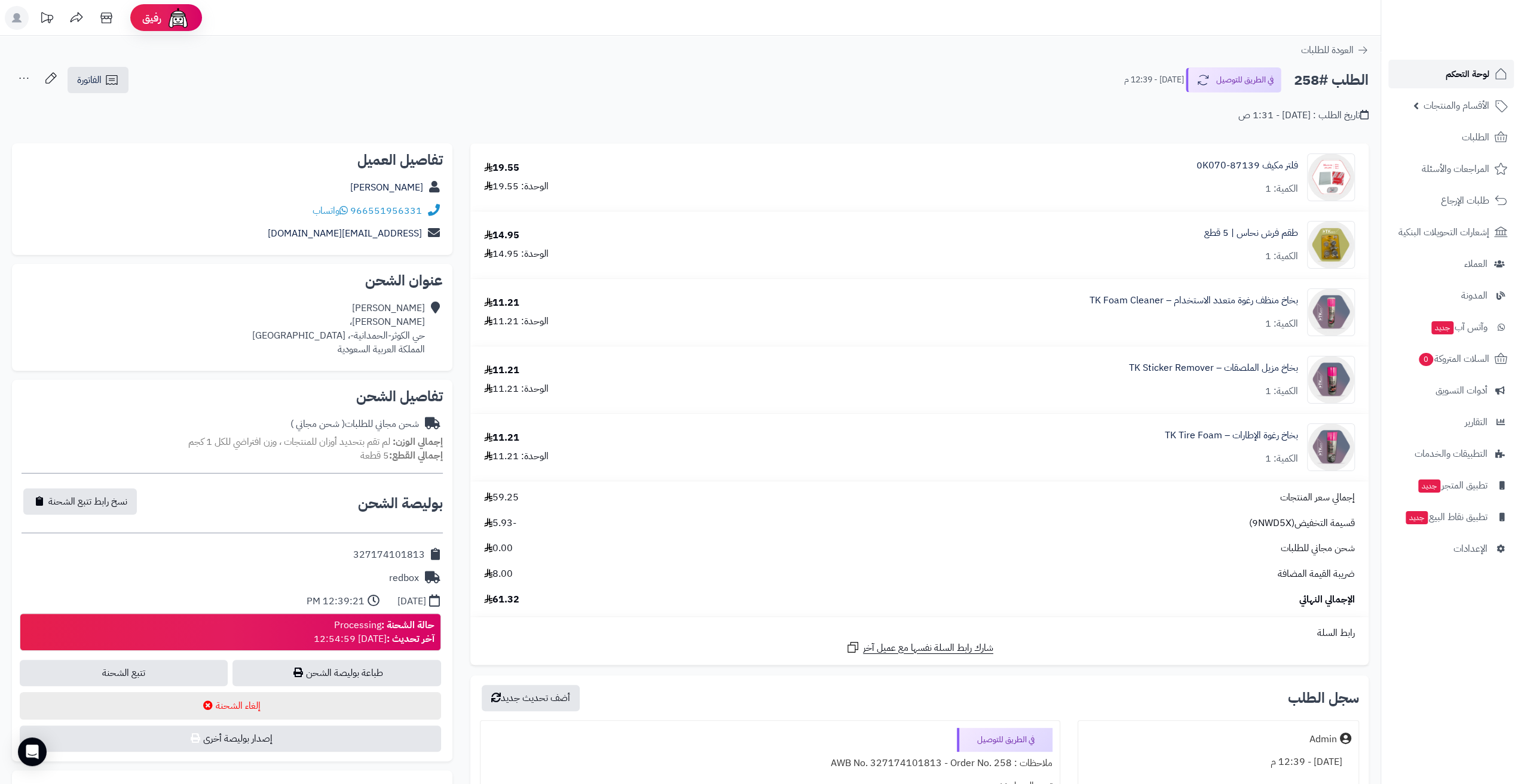
click at [1457, 73] on span "لوحة التحكم" at bounding box center [1468, 74] width 44 height 17
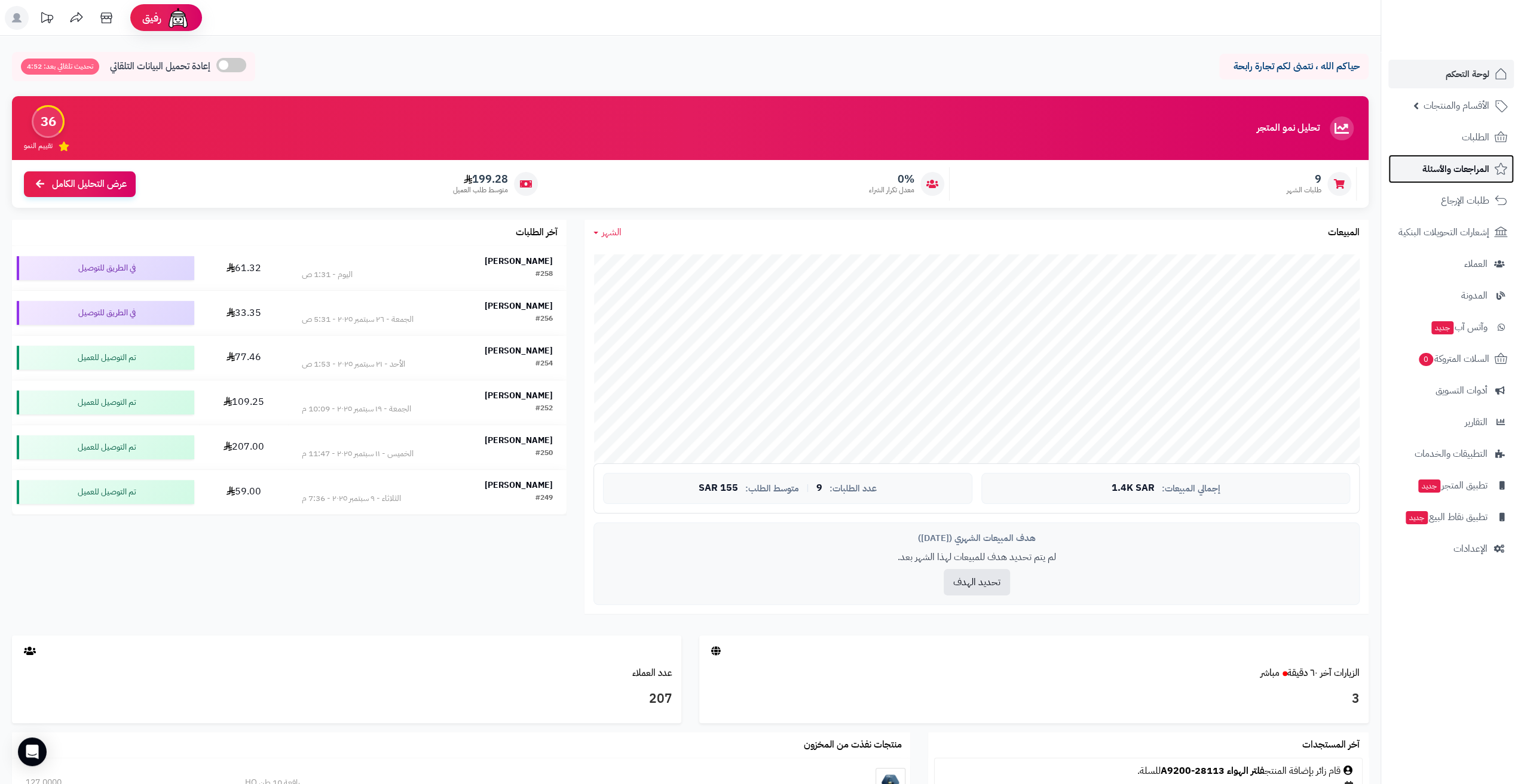
click at [1452, 177] on link "المراجعات والأسئلة" at bounding box center [1451, 169] width 126 height 29
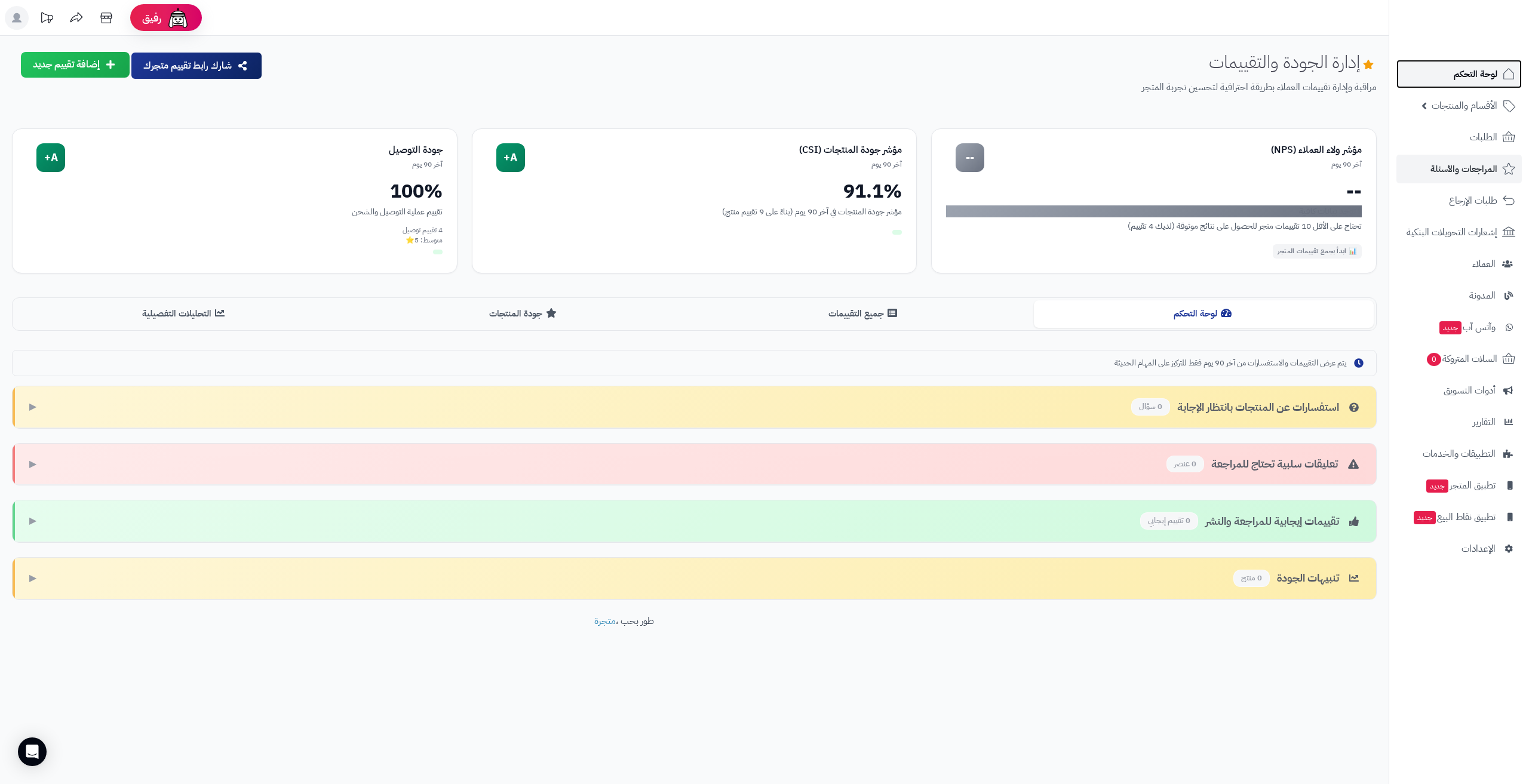
click at [1440, 76] on link "لوحة التحكم" at bounding box center [1460, 74] width 126 height 29
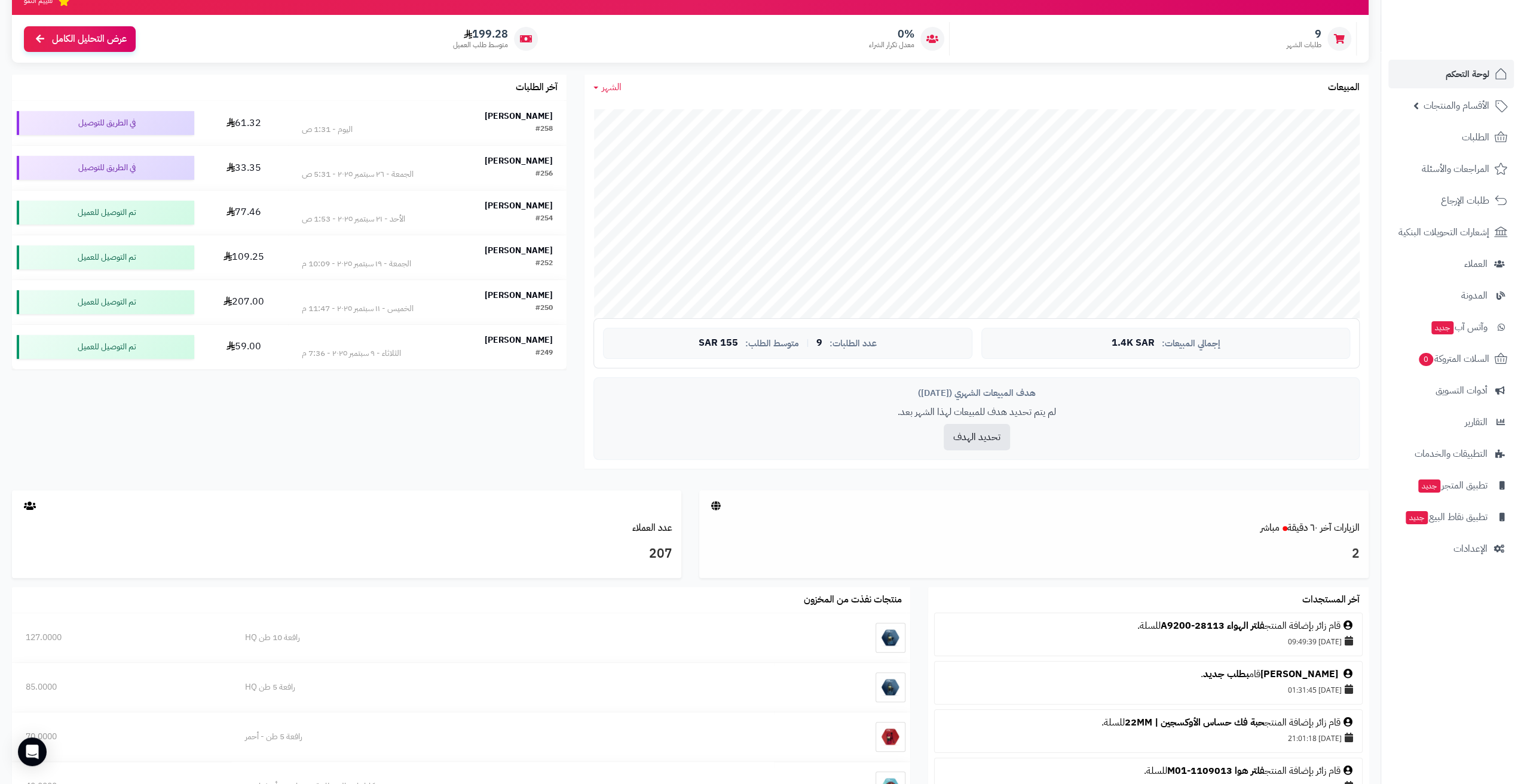
scroll to position [179, 0]
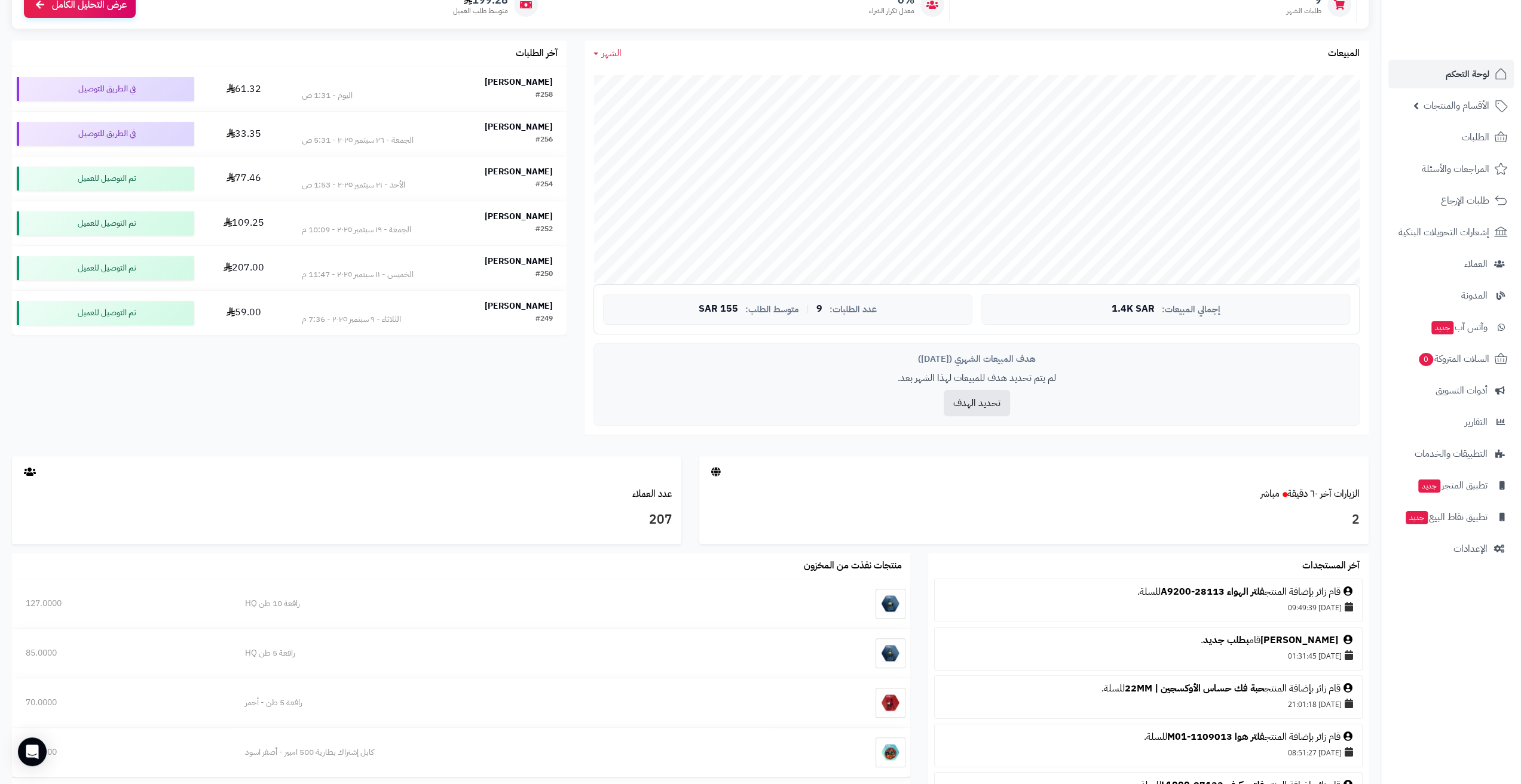
click at [1247, 525] on h3 "2" at bounding box center [1034, 519] width 651 height 20
click at [1309, 489] on link "الزيارات آخر ٦٠ دقيقة مباشر" at bounding box center [1310, 494] width 99 height 14
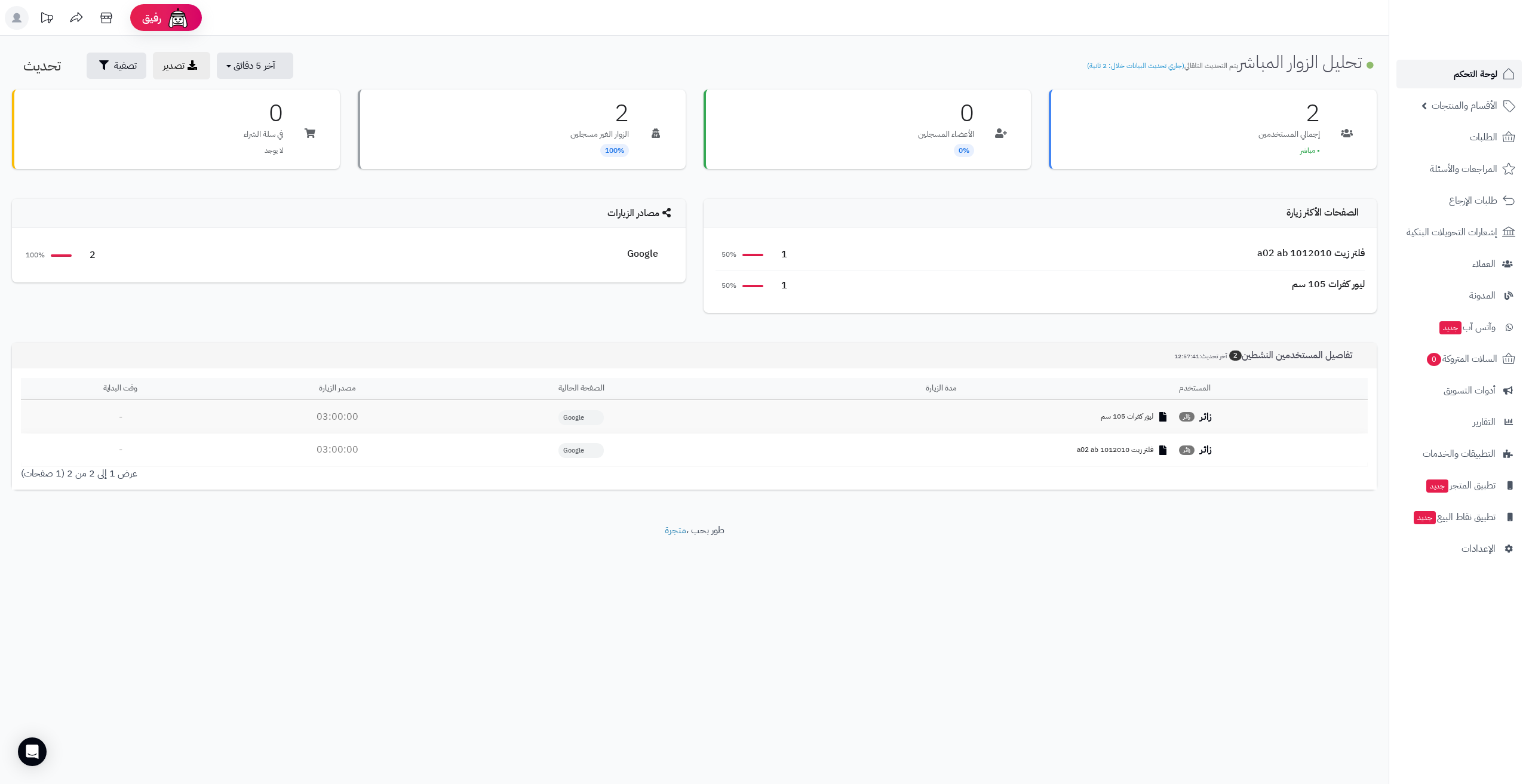
click at [1462, 69] on span "لوحة التحكم" at bounding box center [1476, 74] width 44 height 17
